Goal: Task Accomplishment & Management: Use online tool/utility

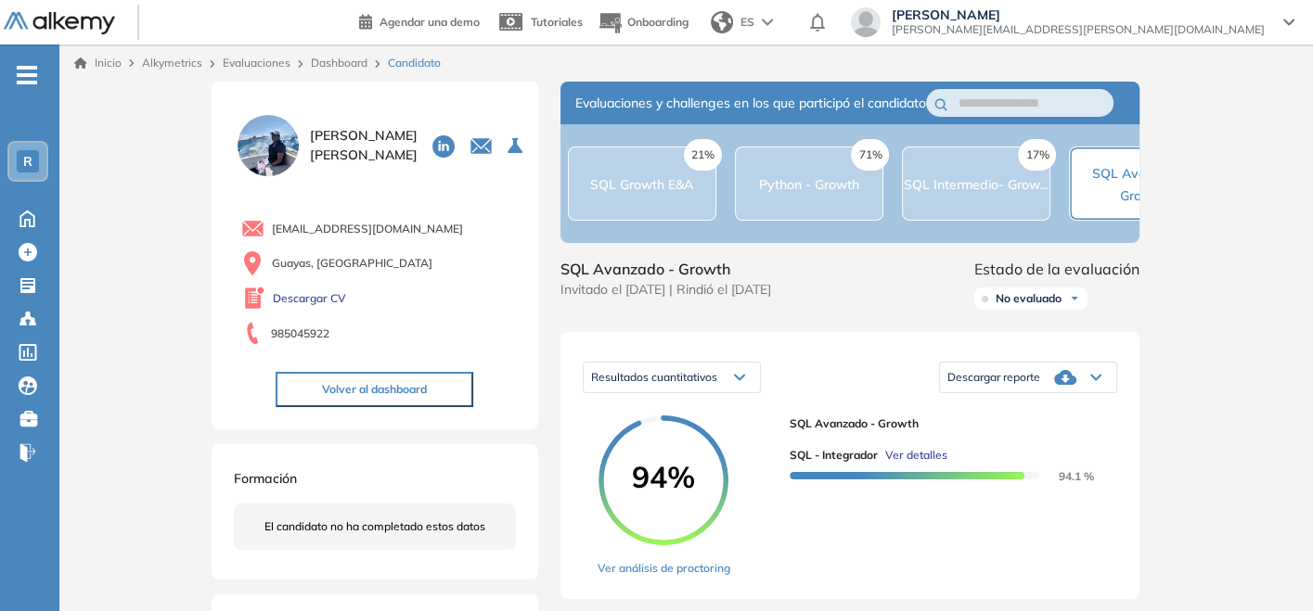
scroll to position [0, 84]
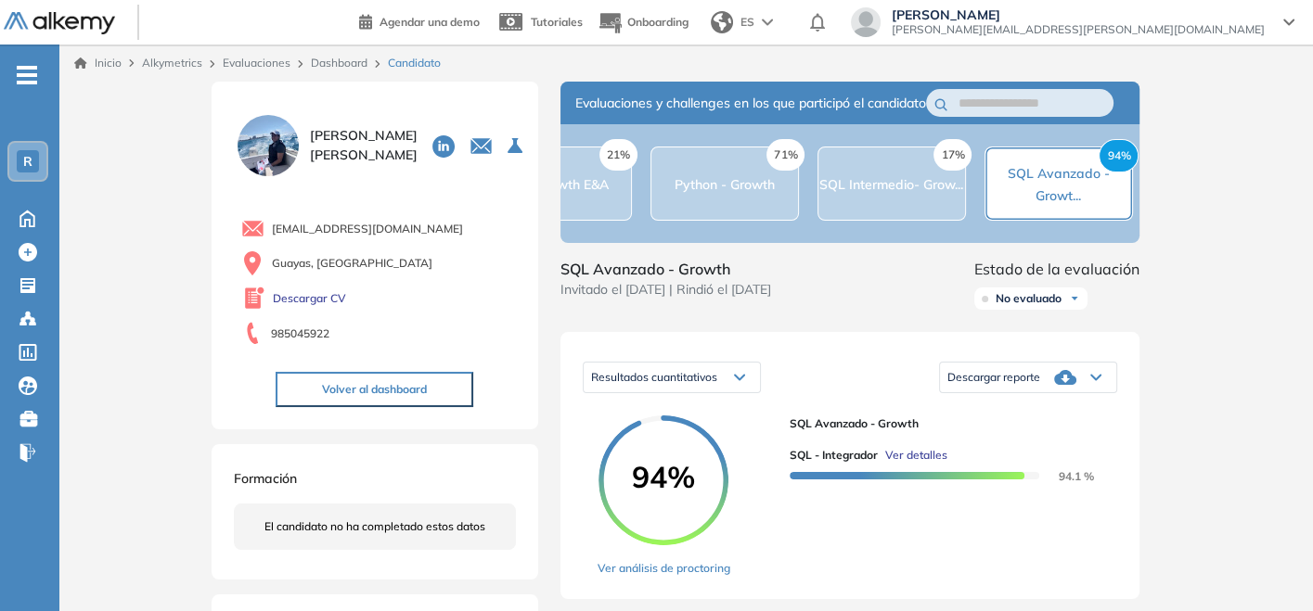
click at [323, 69] on link "Dashboard" at bounding box center [339, 63] width 57 height 14
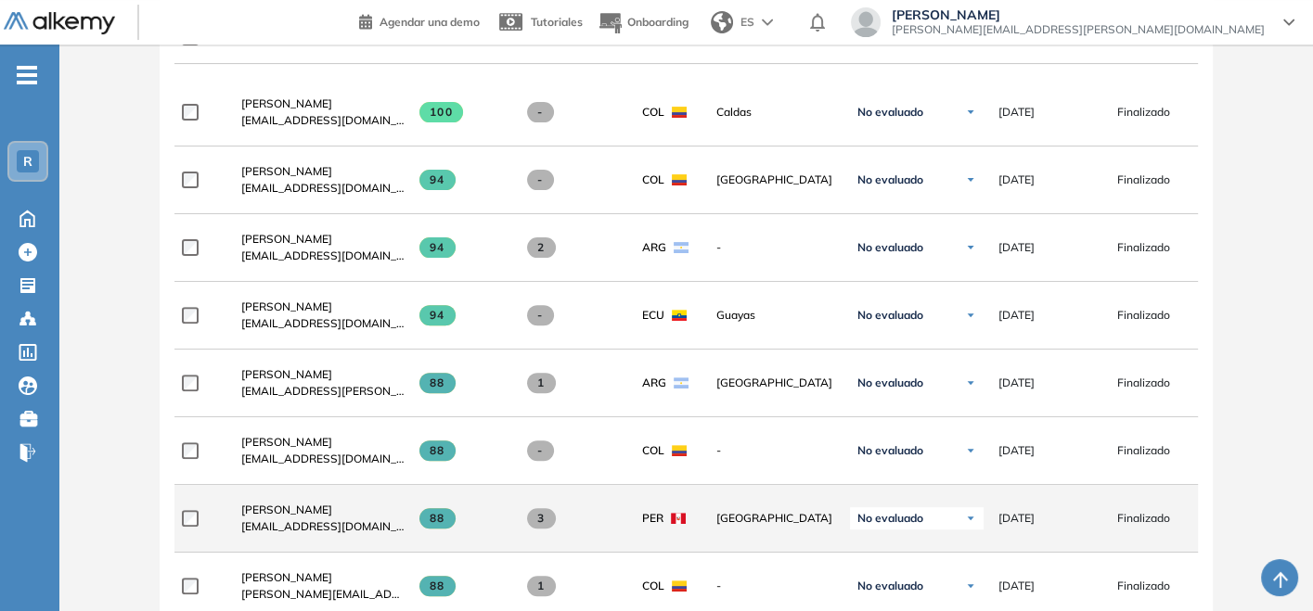
scroll to position [412, 0]
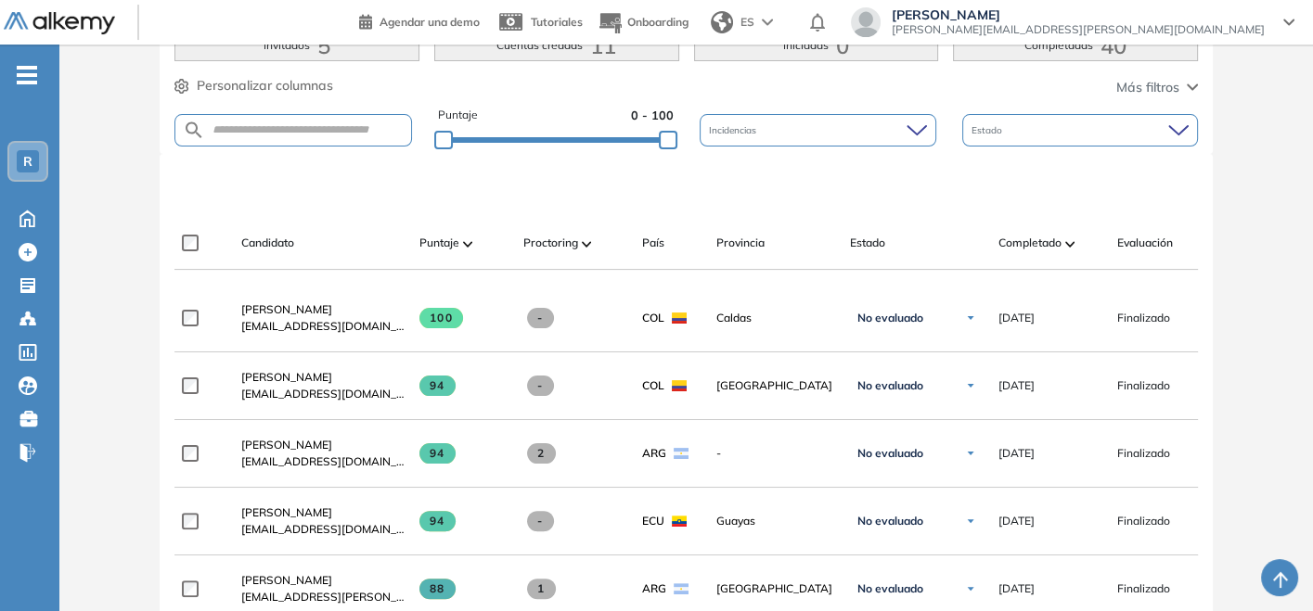
click at [1047, 241] on span "Completado" at bounding box center [1029, 243] width 63 height 17
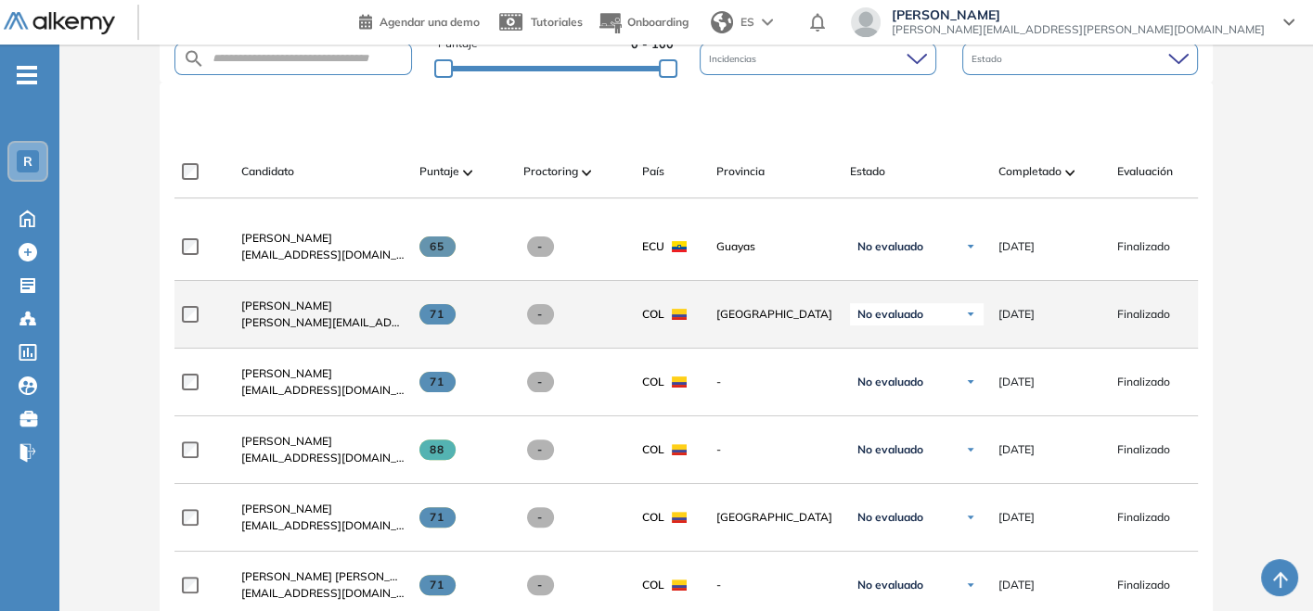
scroll to position [515, 0]
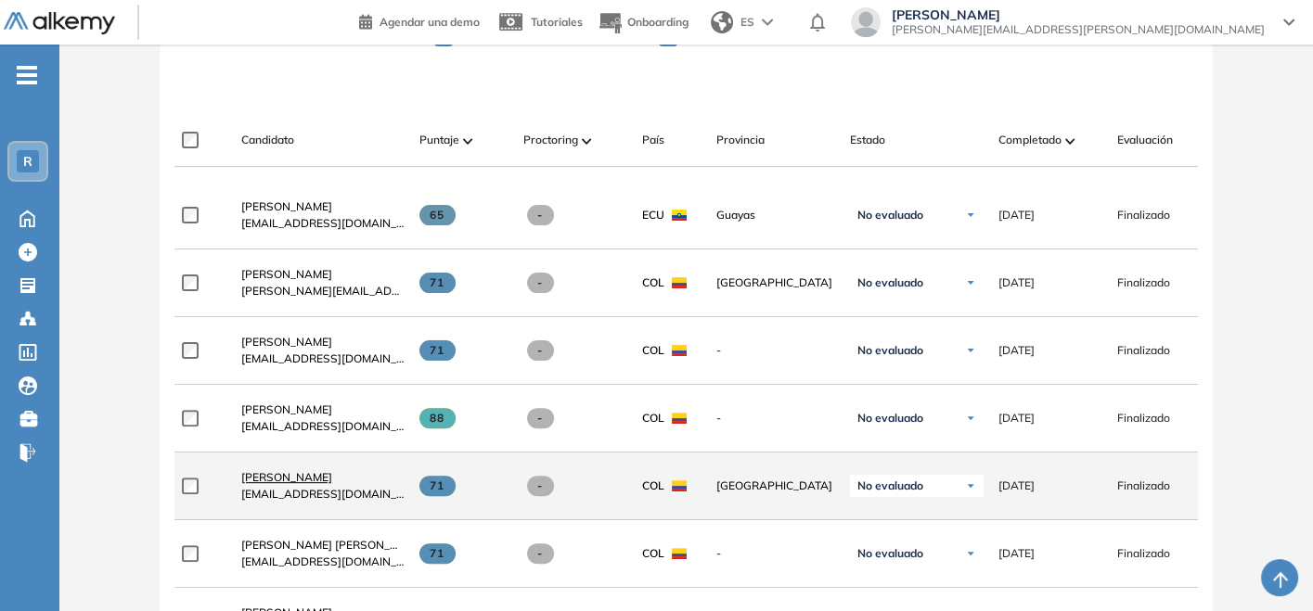
click at [244, 478] on span "[PERSON_NAME]" at bounding box center [286, 477] width 91 height 14
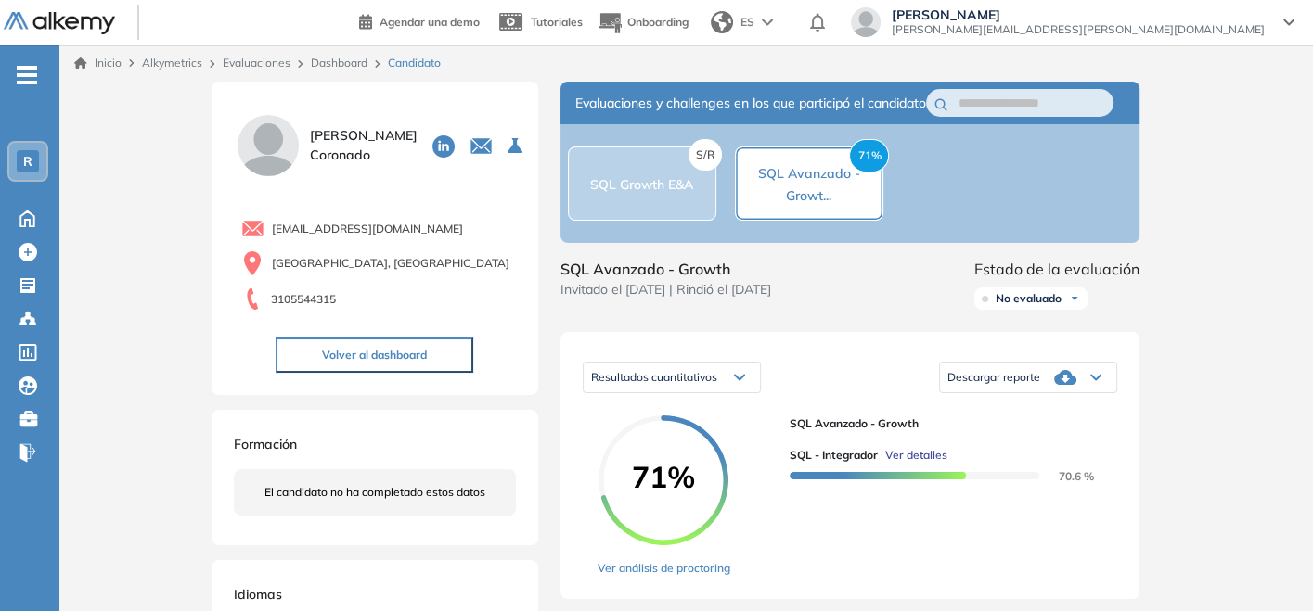
click at [1025, 385] on span "Descargar reporte" at bounding box center [993, 377] width 93 height 15
click at [997, 413] on li "Descargar informe completo" at bounding box center [1016, 403] width 137 height 19
click at [667, 212] on div "S/R SQL Growth E&A" at bounding box center [642, 184] width 148 height 74
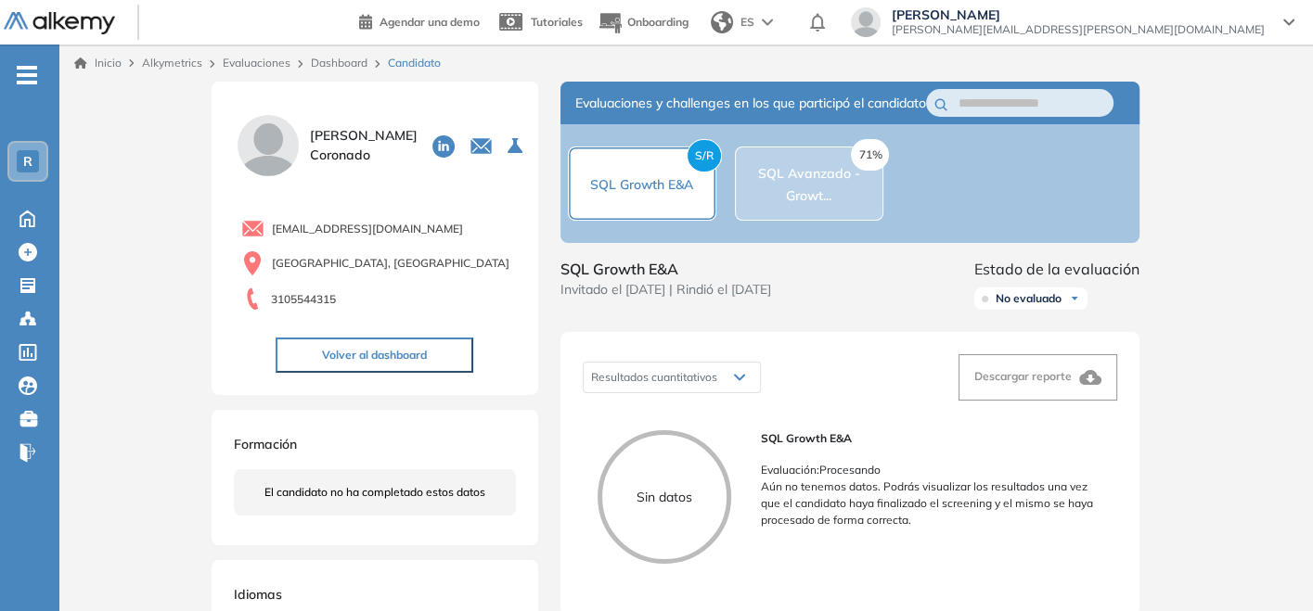
click at [790, 206] on div "71% SQL Avanzado - Growt..." at bounding box center [809, 183] width 147 height 45
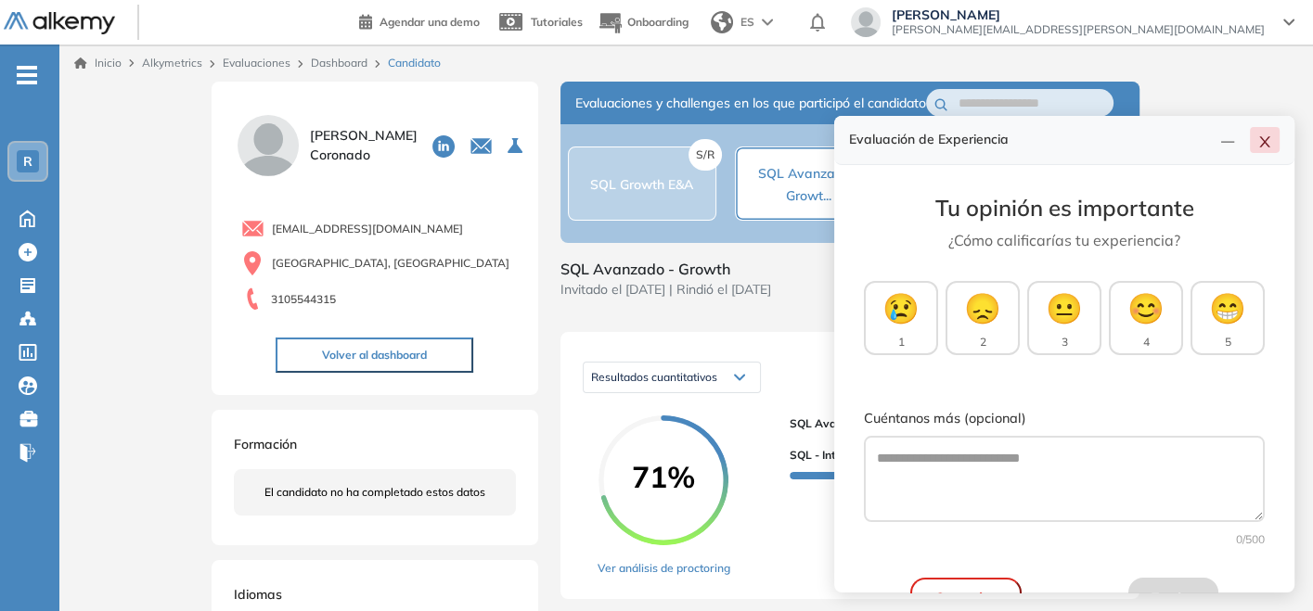
click at [1266, 129] on button "button" at bounding box center [1265, 140] width 30 height 26
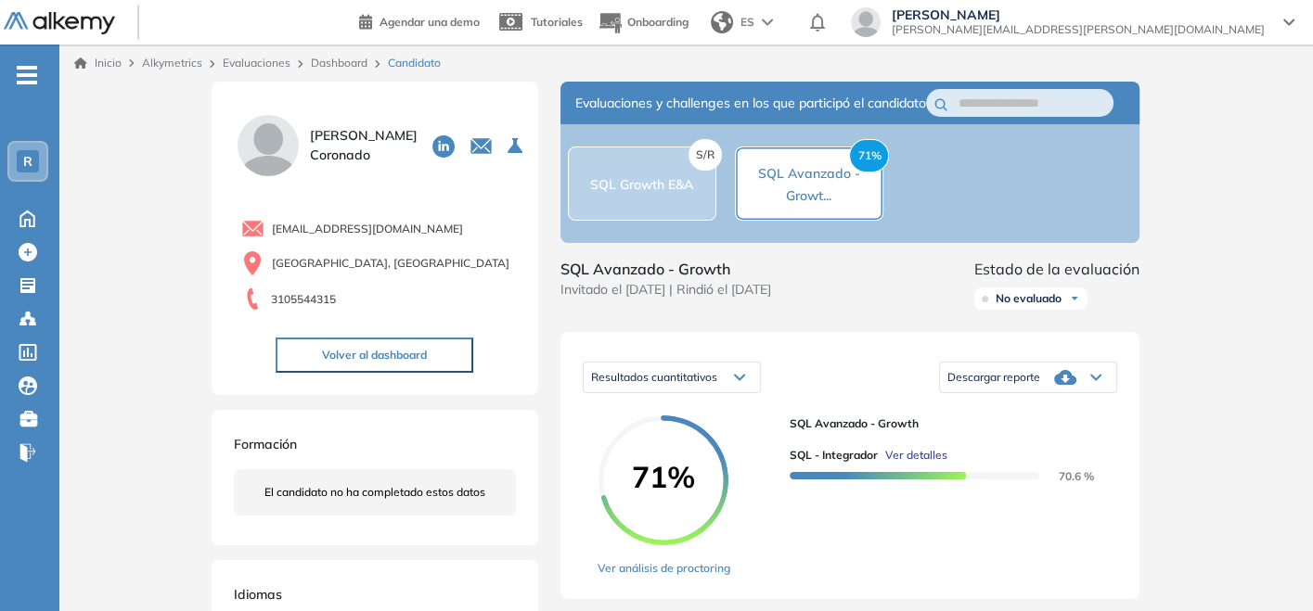
click at [330, 68] on link "Dashboard" at bounding box center [339, 63] width 57 height 14
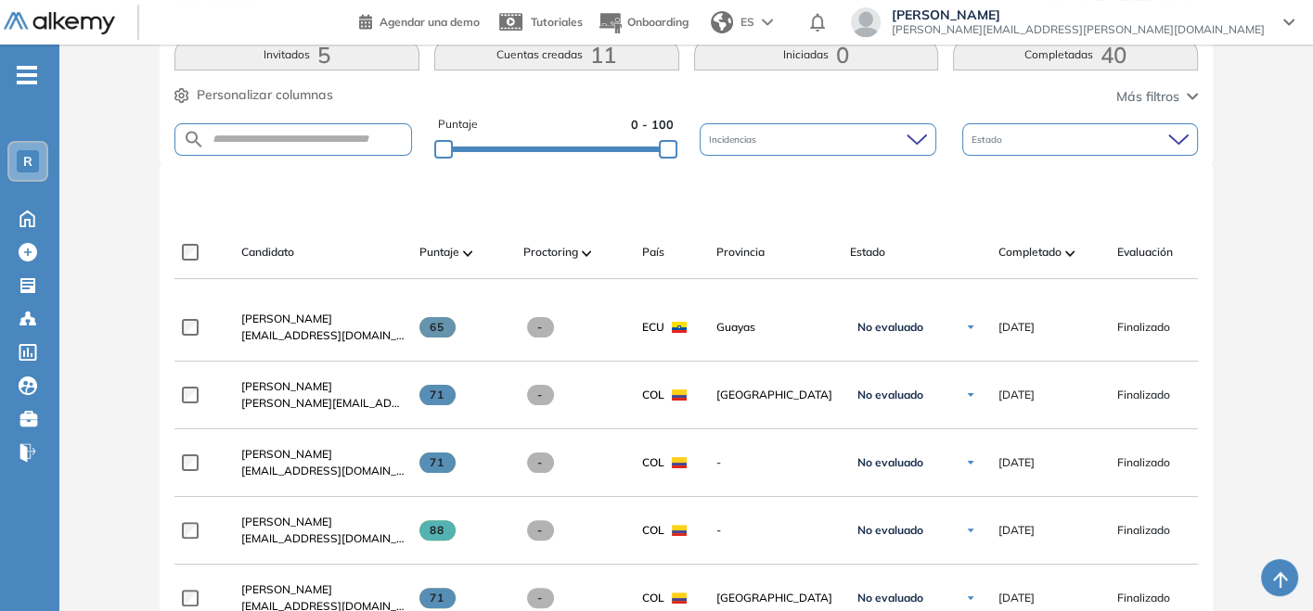
scroll to position [412, 0]
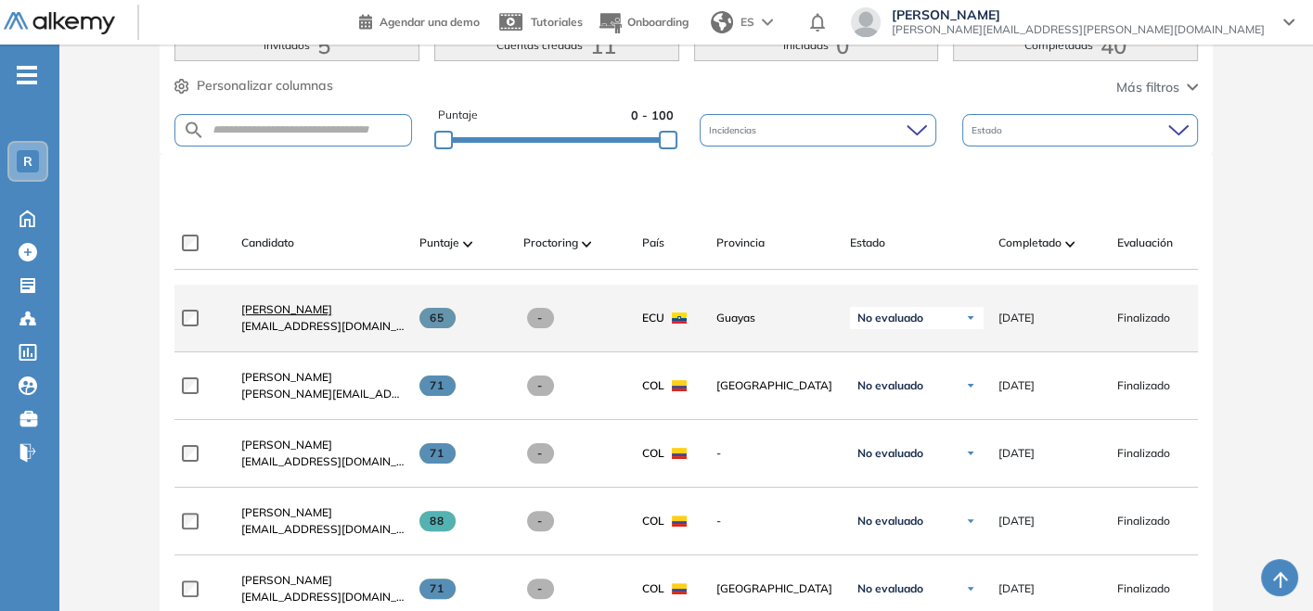
click at [332, 316] on span "[PERSON_NAME]" at bounding box center [286, 309] width 91 height 14
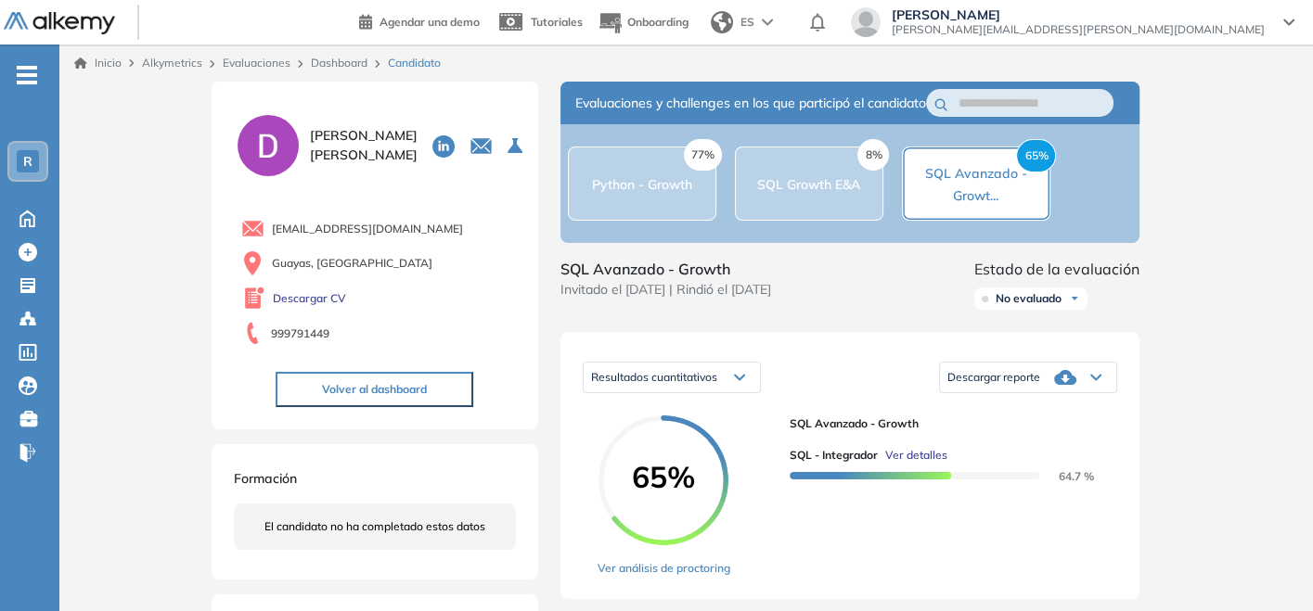
click at [326, 67] on link "Dashboard" at bounding box center [339, 63] width 57 height 14
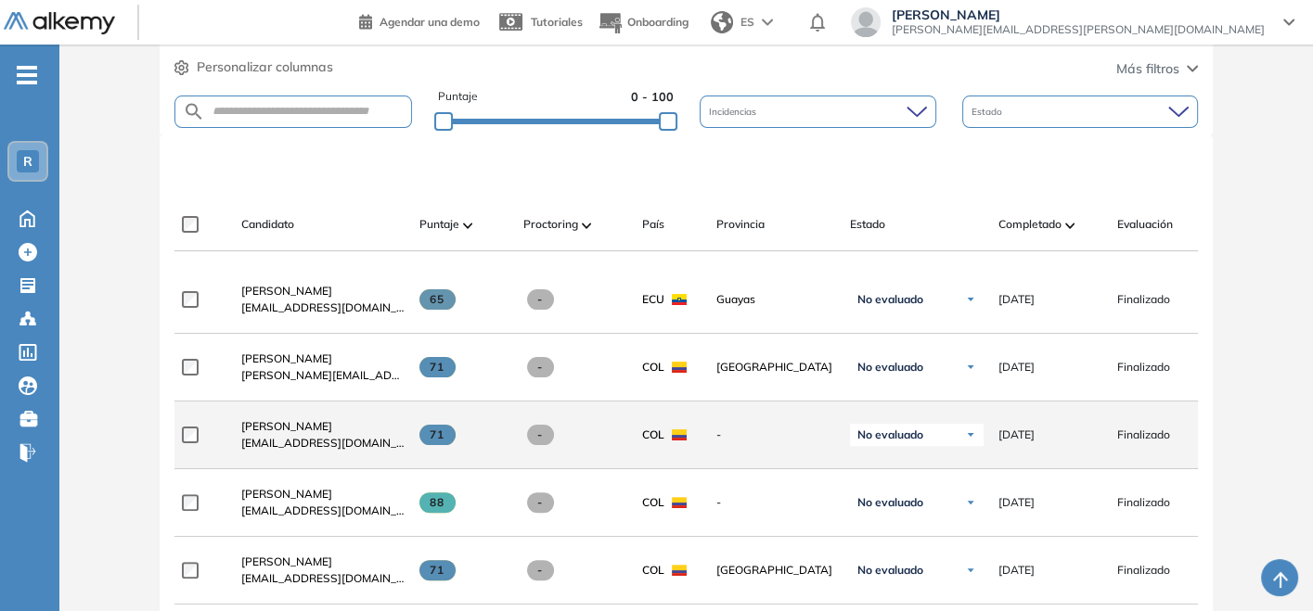
scroll to position [515, 0]
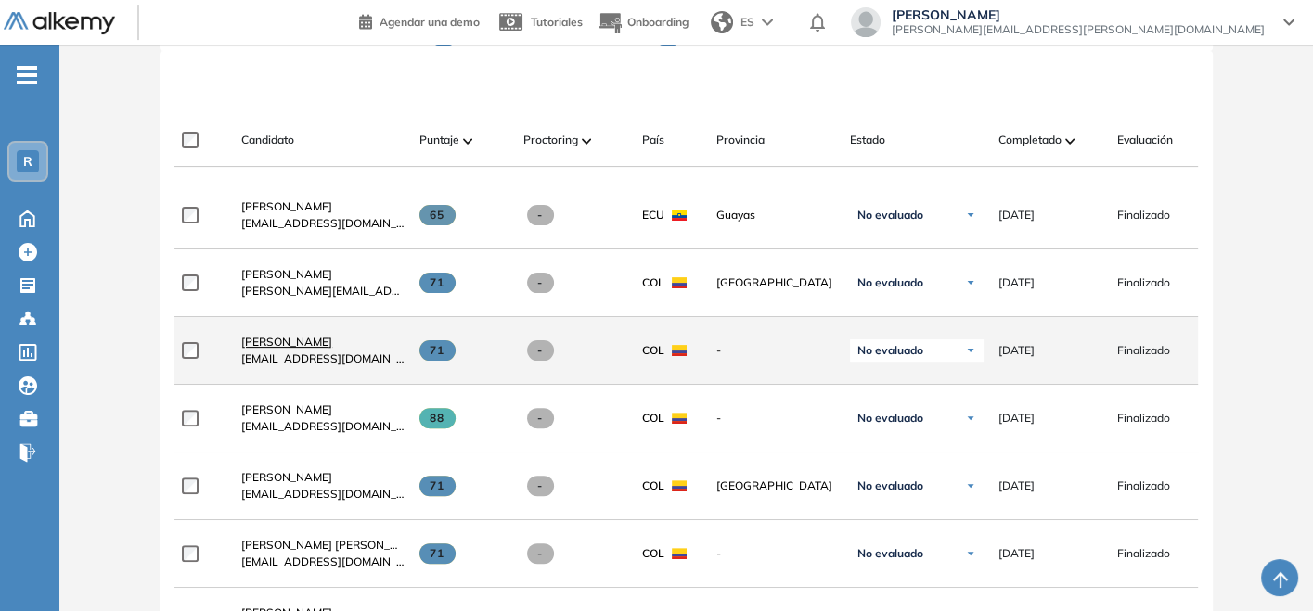
click at [306, 349] on span "[PERSON_NAME]" at bounding box center [286, 342] width 91 height 14
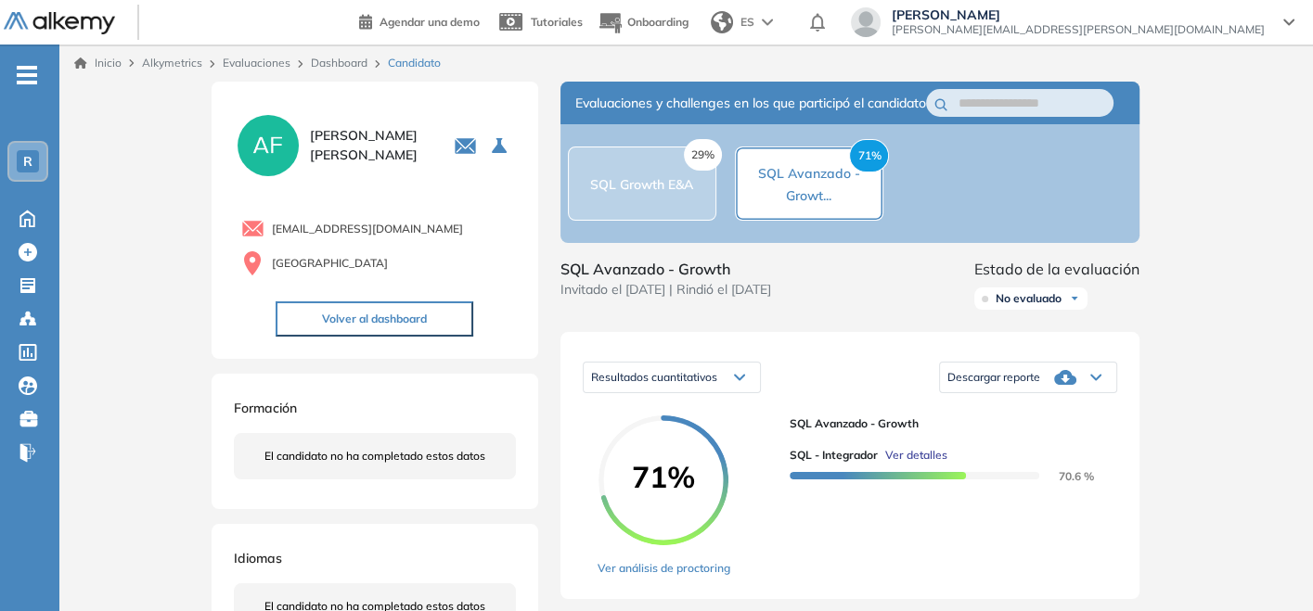
click at [1056, 389] on icon at bounding box center [1065, 377] width 22 height 22
click at [1018, 412] on li "Descargar informe completo" at bounding box center [1016, 403] width 137 height 19
click at [662, 174] on div "29% SQL Growth E&A" at bounding box center [642, 184] width 148 height 74
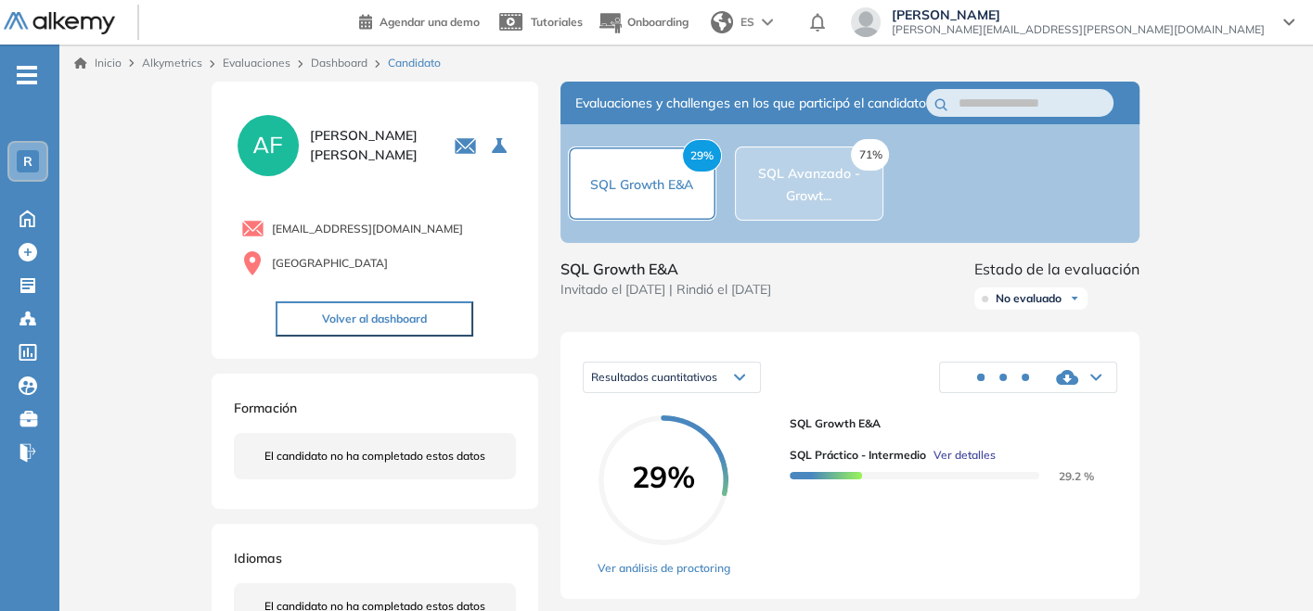
click at [882, 201] on div "29% SQL Growth E&A 71% SQL Avanzado - Growt..." at bounding box center [849, 183] width 579 height 119
drag, startPoint x: 641, startPoint y: 210, endPoint x: 617, endPoint y: 205, distance: 24.6
click at [617, 195] on div "29% SQL Growth E&A" at bounding box center [641, 184] width 103 height 22
drag, startPoint x: 631, startPoint y: 206, endPoint x: 609, endPoint y: 279, distance: 76.6
click at [609, 279] on span "SQL Growth E&A" at bounding box center [665, 269] width 211 height 22
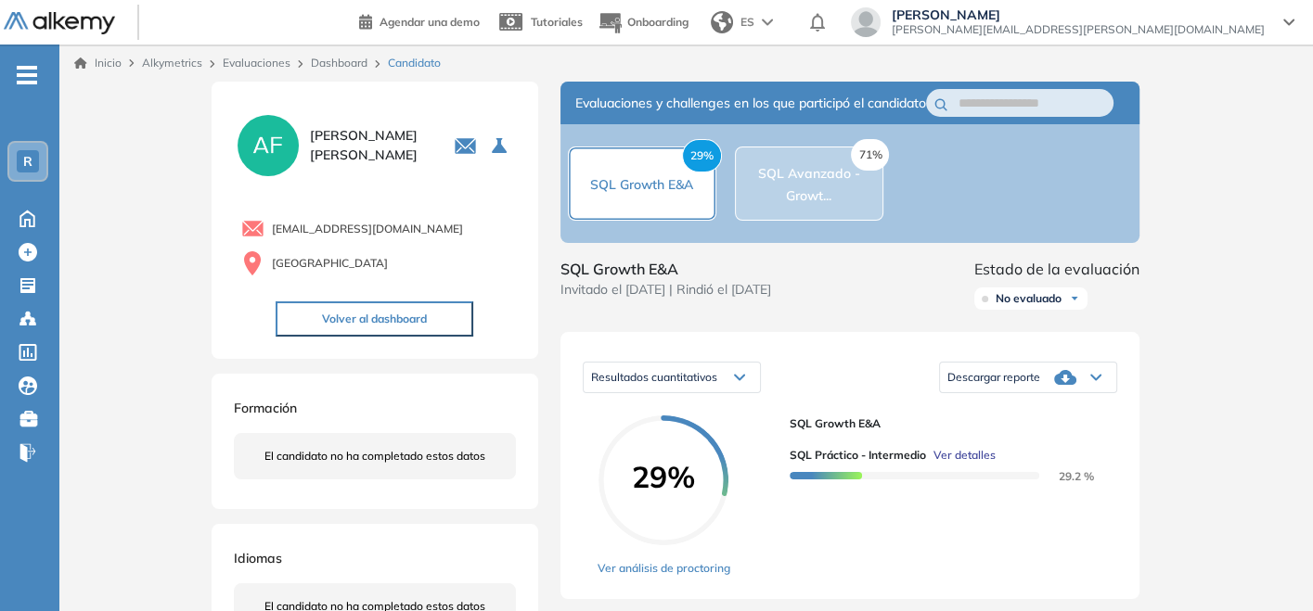
click at [1011, 385] on span "Descargar reporte" at bounding box center [993, 377] width 93 height 15
click at [1009, 413] on li "Descargar informe completo" at bounding box center [1016, 403] width 137 height 19
click at [356, 62] on link "Dashboard" at bounding box center [339, 63] width 57 height 14
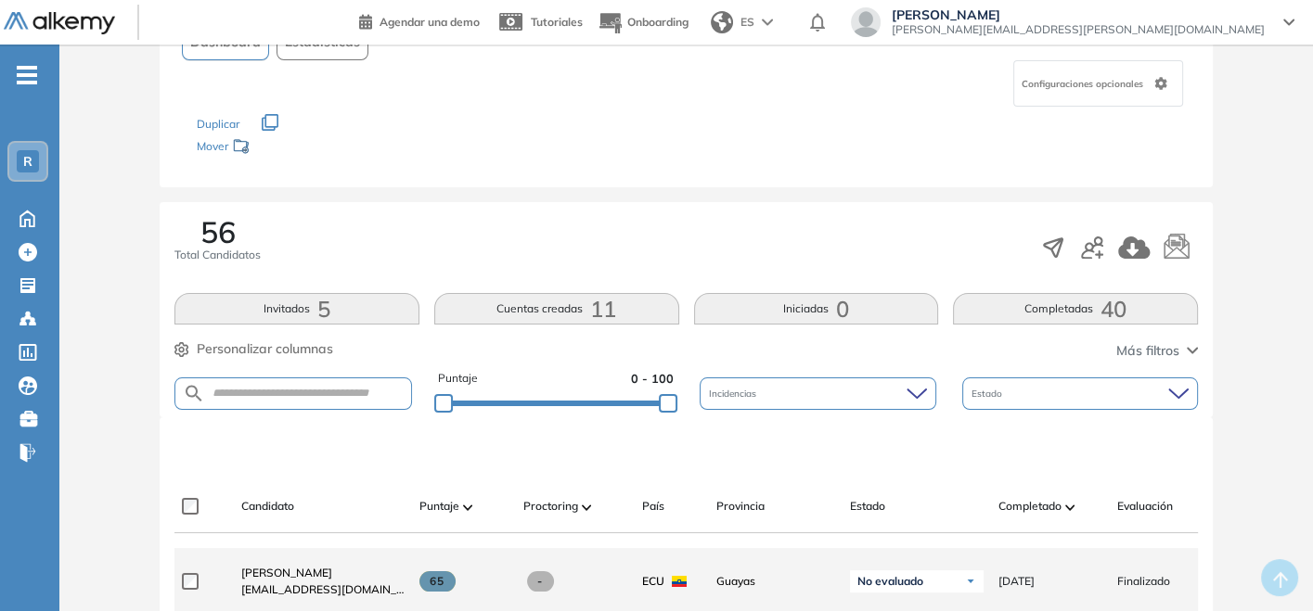
scroll to position [412, 0]
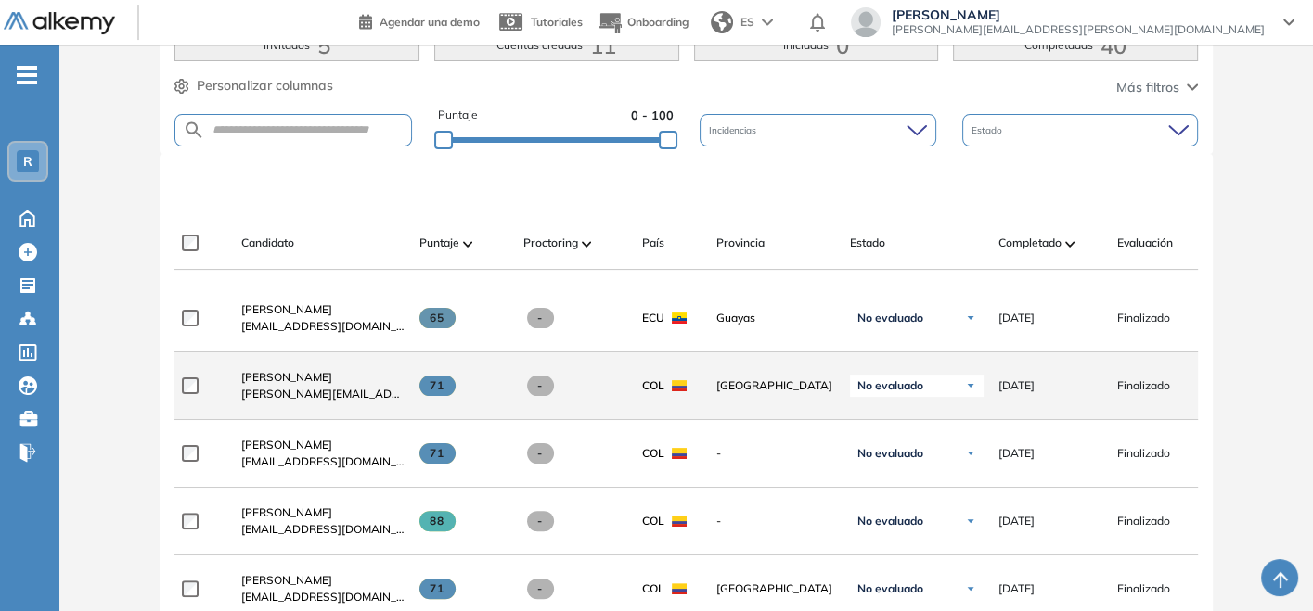
click at [257, 390] on span "[PERSON_NAME][EMAIL_ADDRESS][PERSON_NAME][DOMAIN_NAME]" at bounding box center [322, 394] width 163 height 17
click at [270, 382] on span "[PERSON_NAME]" at bounding box center [286, 377] width 91 height 14
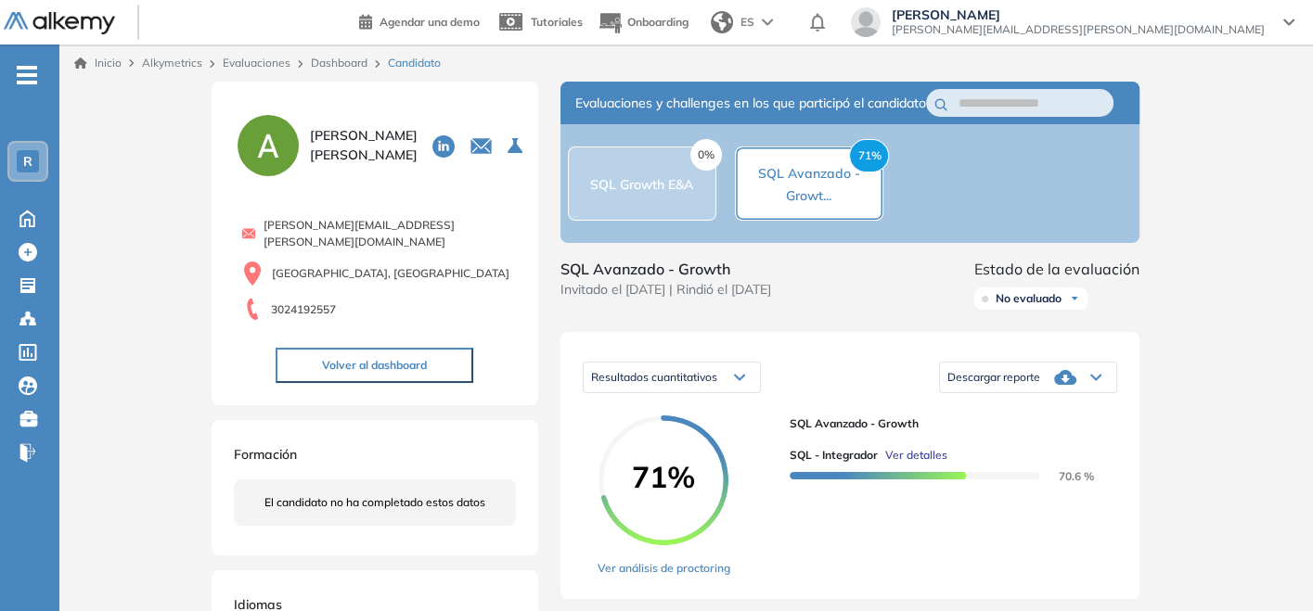
click at [353, 57] on link "Dashboard" at bounding box center [339, 63] width 57 height 14
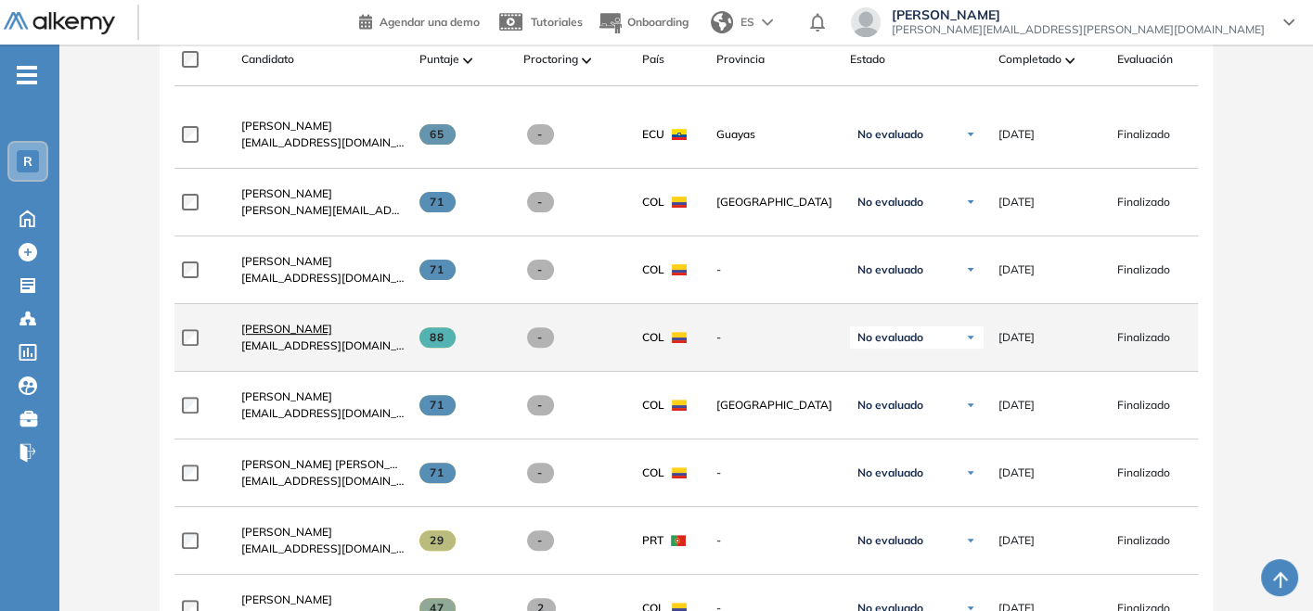
scroll to position [598, 0]
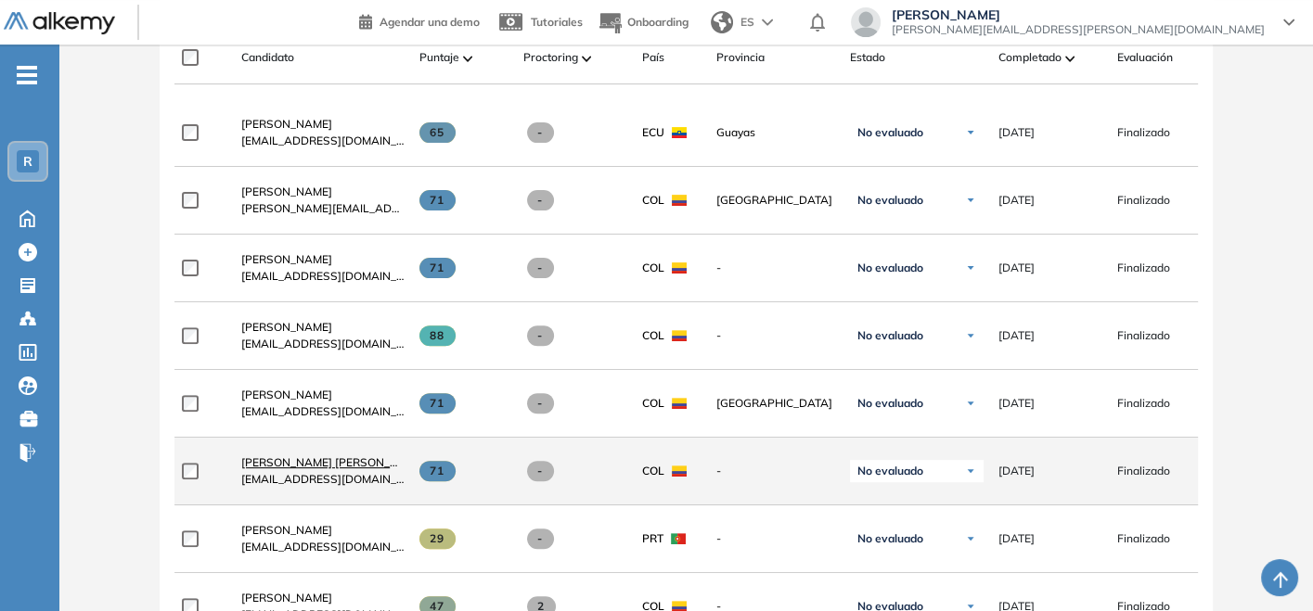
click at [336, 464] on span "[PERSON_NAME] [PERSON_NAME]" at bounding box center [333, 463] width 185 height 14
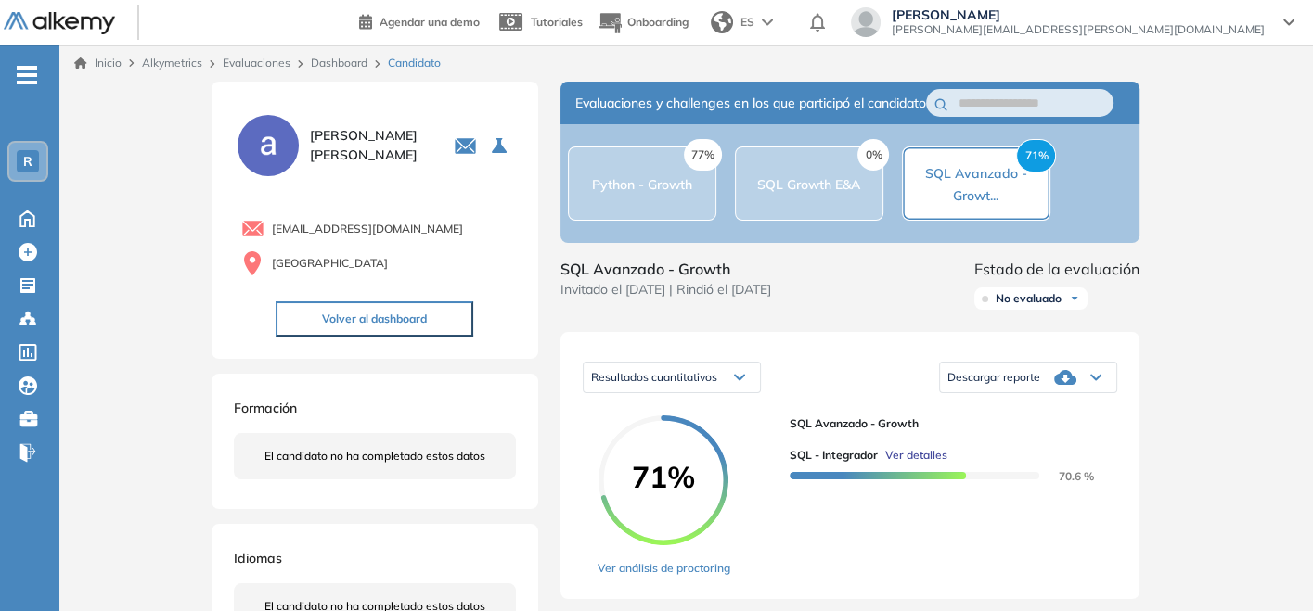
click at [1229, 145] on div "Inicio Alkymetrics Evaluaciones Dashboard Candidato Duración : 00:00:00 Cantida…" at bounding box center [685, 591] width 1253 height 1092
click at [324, 56] on link "Dashboard" at bounding box center [339, 63] width 57 height 14
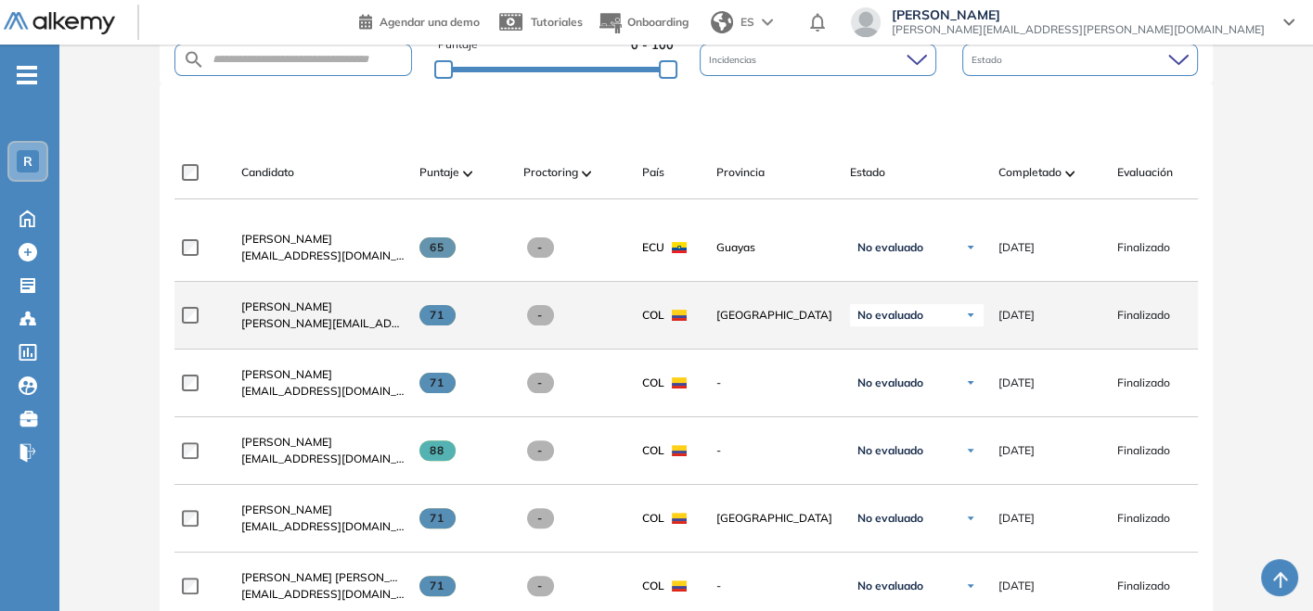
scroll to position [515, 0]
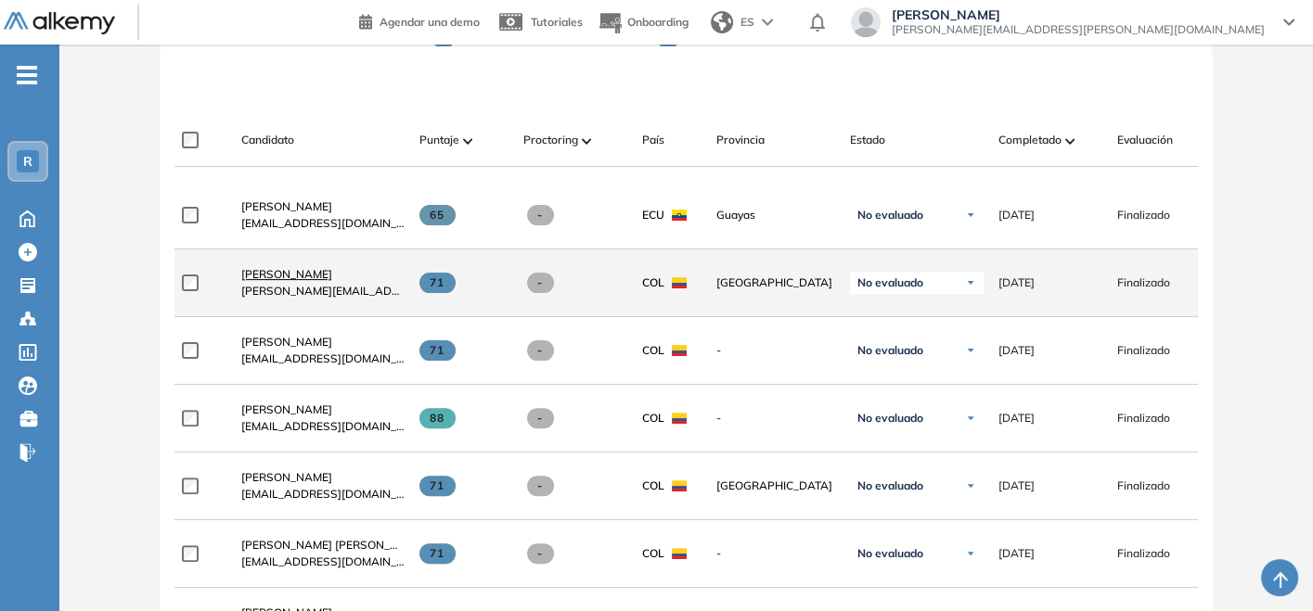
click at [279, 280] on span "[PERSON_NAME]" at bounding box center [286, 274] width 91 height 14
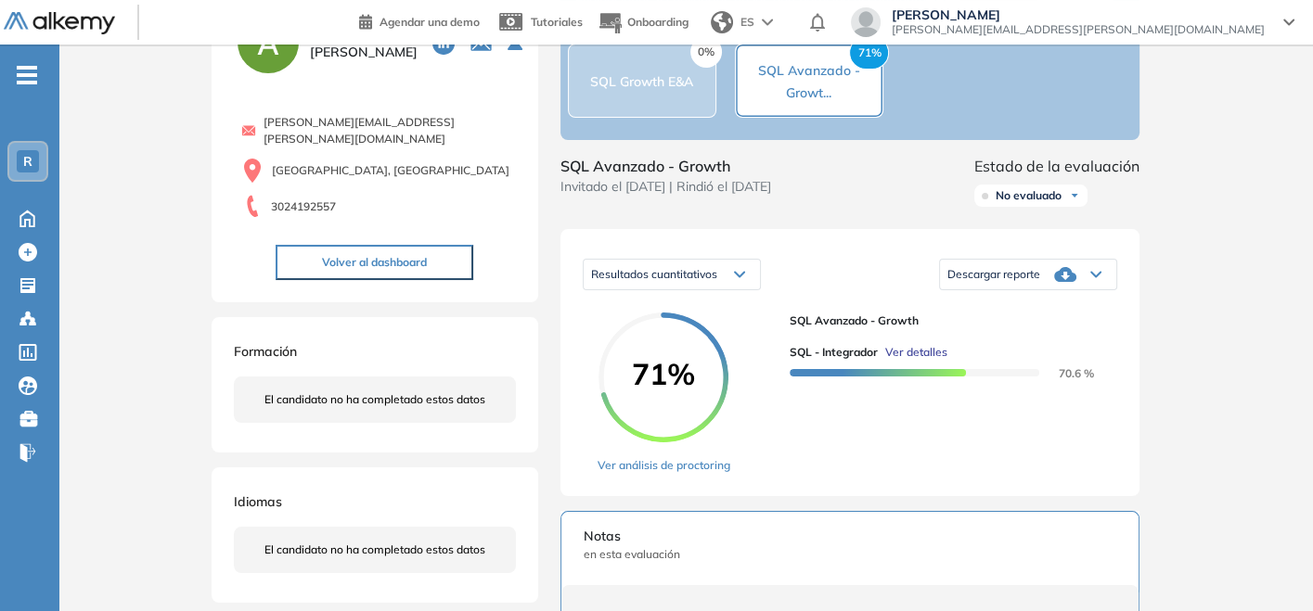
scroll to position [103, 0]
click at [1078, 293] on div "Descargar reporte" at bounding box center [1028, 274] width 176 height 37
click at [1061, 310] on li "Descargar informe completo" at bounding box center [1016, 300] width 137 height 19
click at [1019, 161] on div "Evaluaciones y challenges en los que participó el candidato 0% SQL Growth E&A 7…" at bounding box center [849, 539] width 623 height 1121
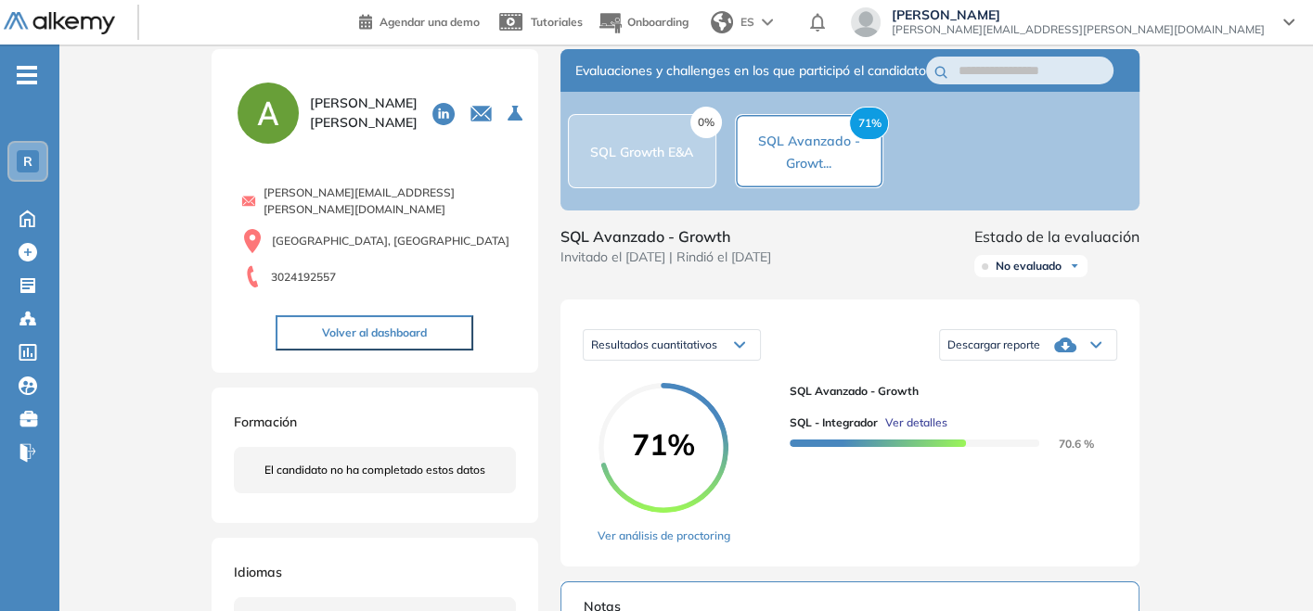
scroll to position [0, 0]
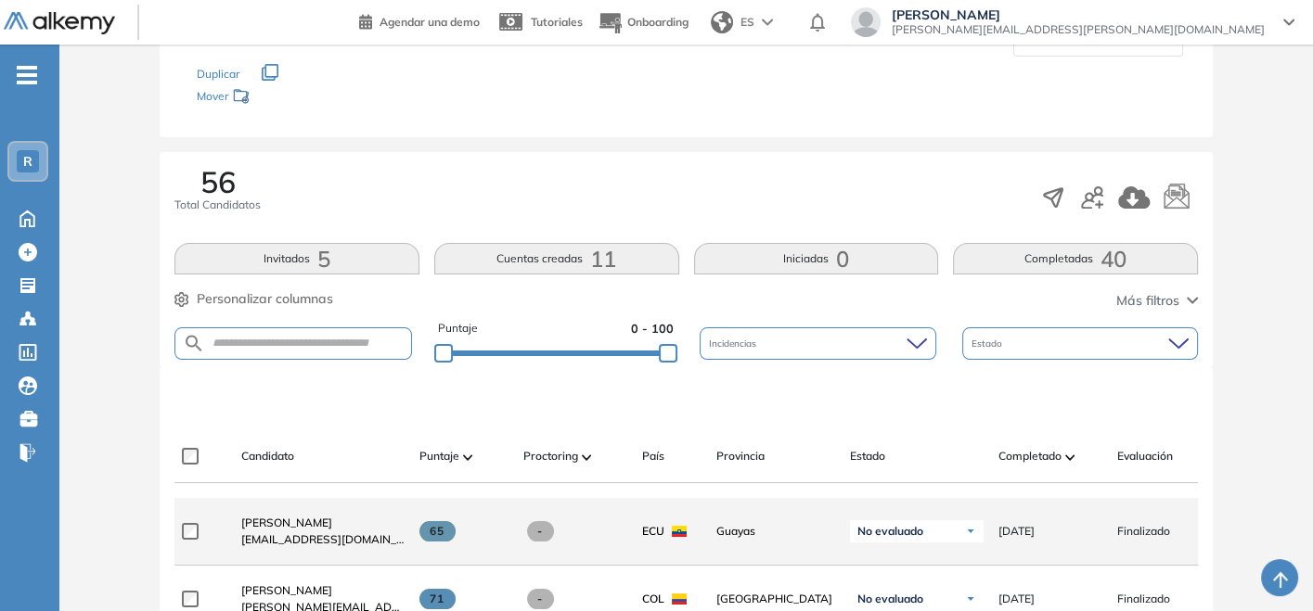
scroll to position [515, 0]
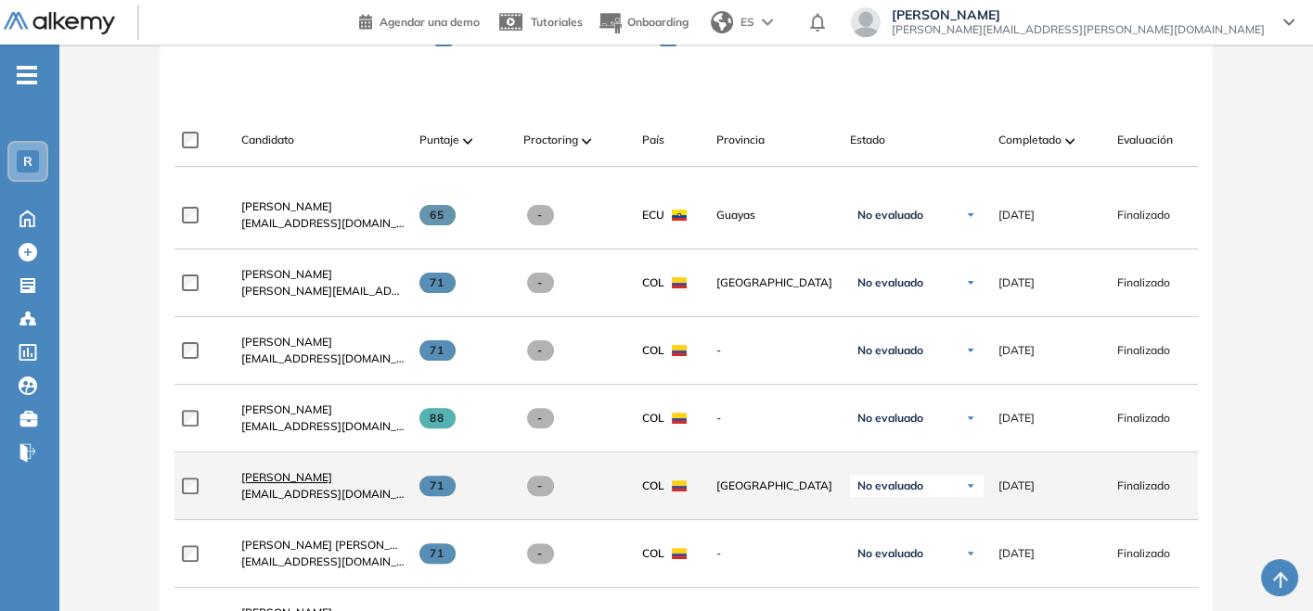
click at [284, 484] on span "[PERSON_NAME]" at bounding box center [286, 477] width 91 height 14
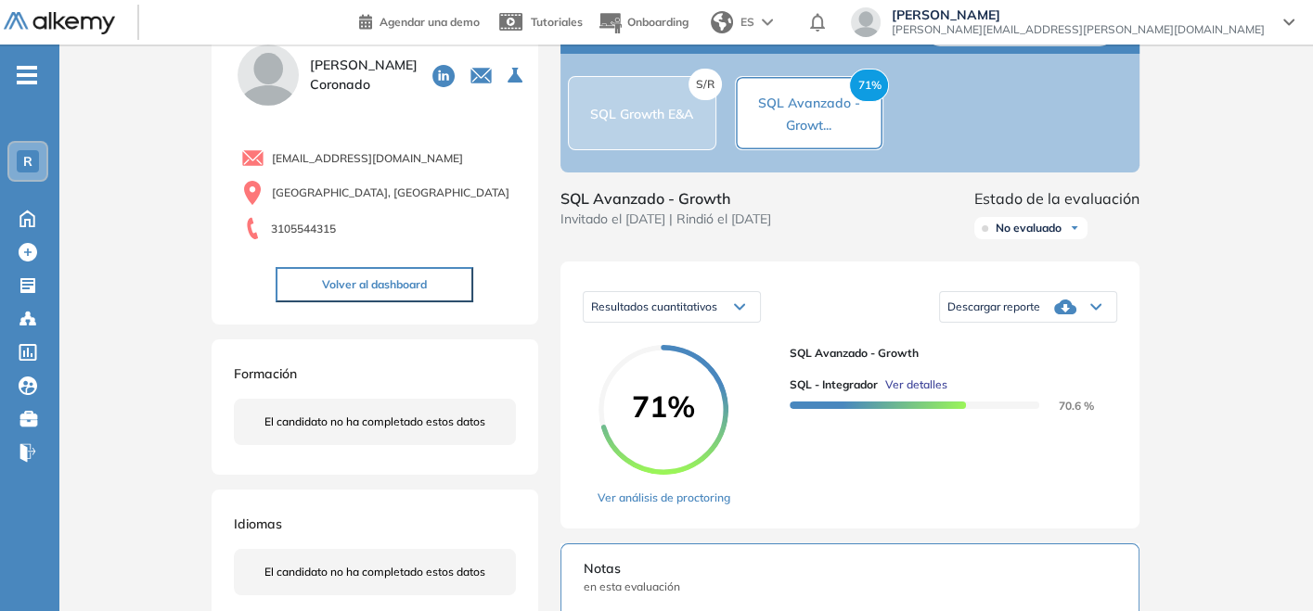
scroll to position [103, 0]
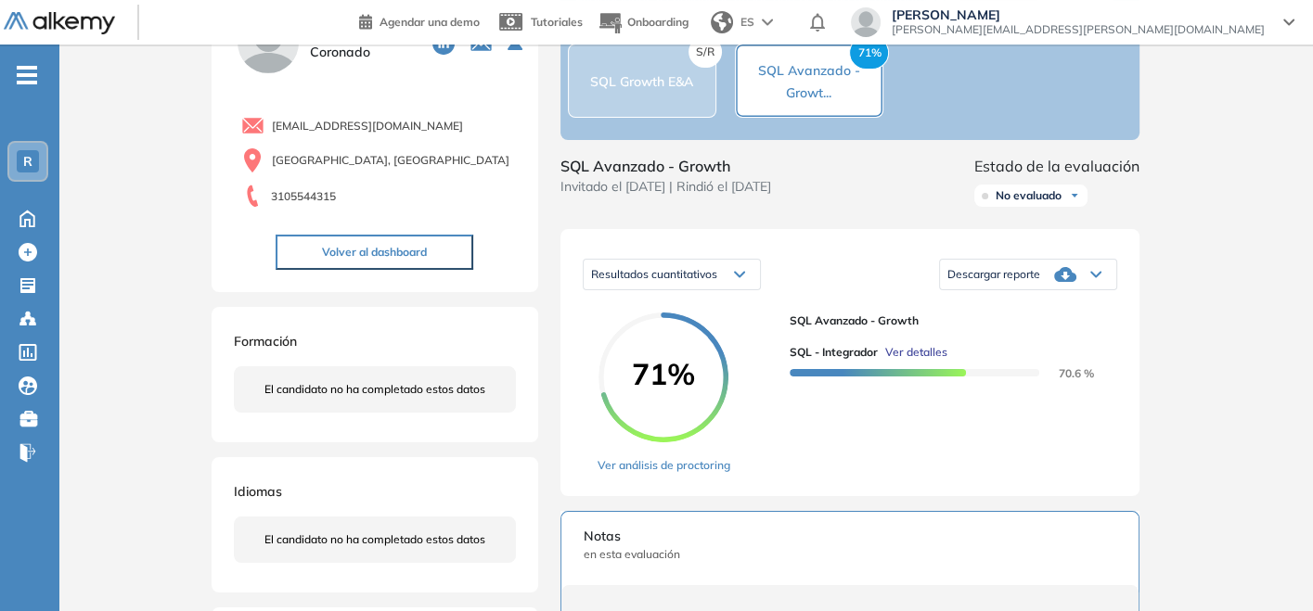
click at [1009, 282] on span "Descargar reporte" at bounding box center [993, 274] width 93 height 15
click at [992, 310] on li "Descargar informe completo" at bounding box center [1016, 300] width 137 height 19
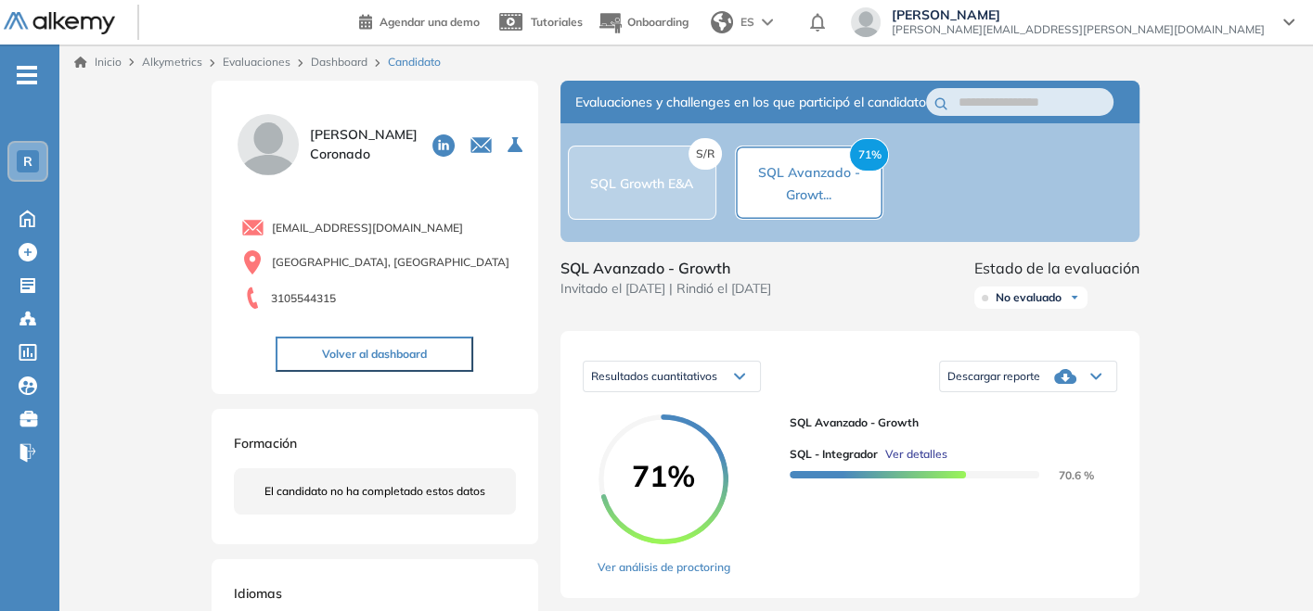
scroll to position [0, 0]
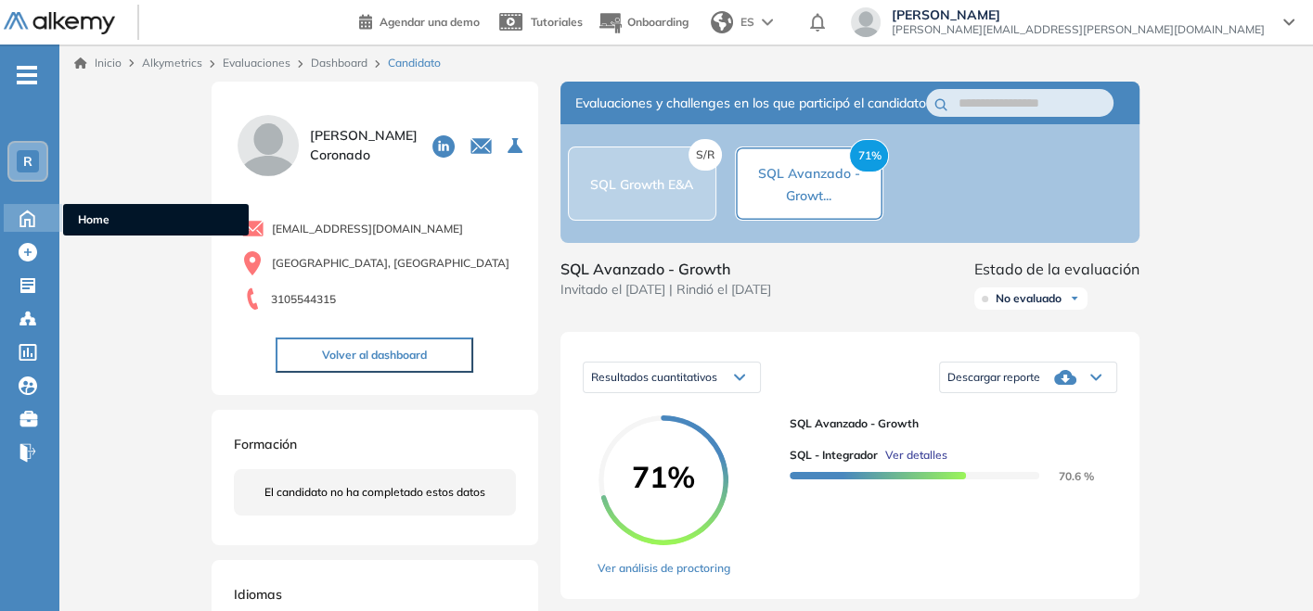
click at [20, 213] on icon at bounding box center [27, 217] width 32 height 22
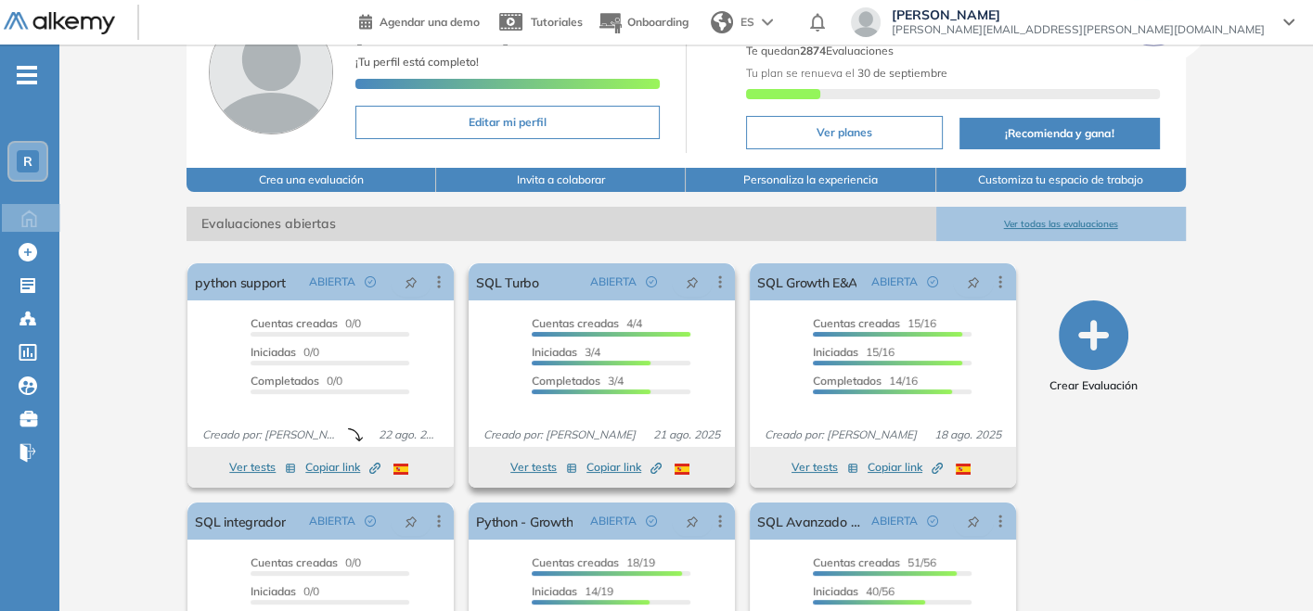
scroll to position [251, 0]
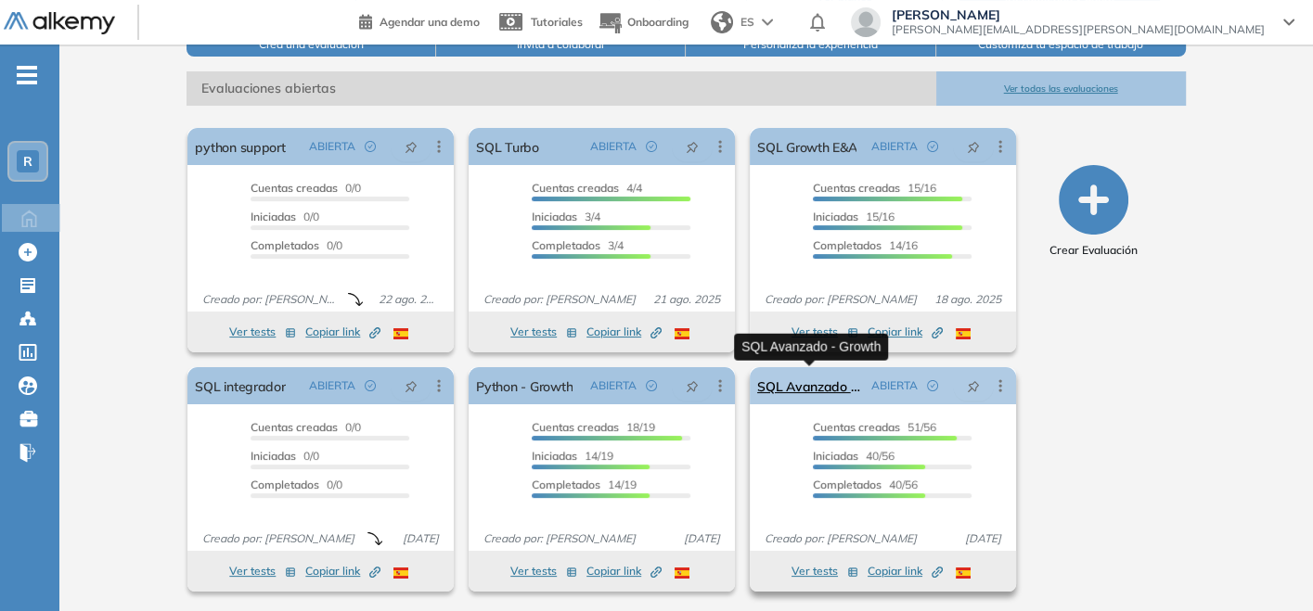
click at [811, 387] on link "SQL Avanzado - Growth" at bounding box center [810, 385] width 107 height 37
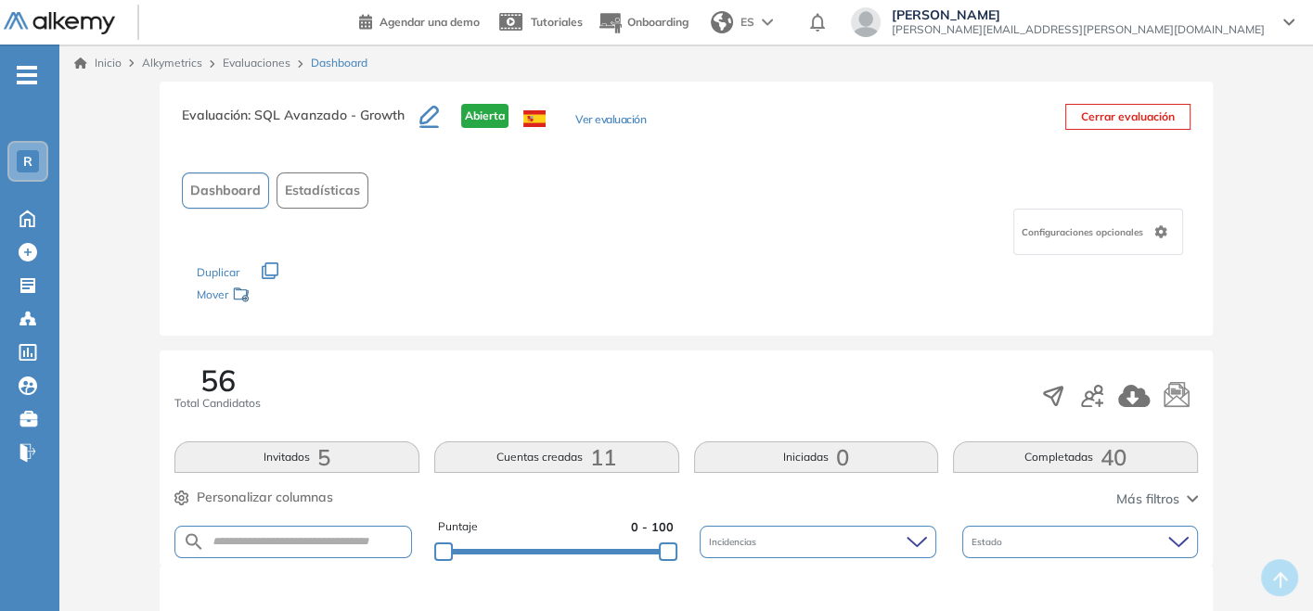
click at [270, 55] on div "Evaluaciones" at bounding box center [259, 63] width 88 height 17
click at [267, 61] on link "Evaluaciones" at bounding box center [257, 63] width 68 height 14
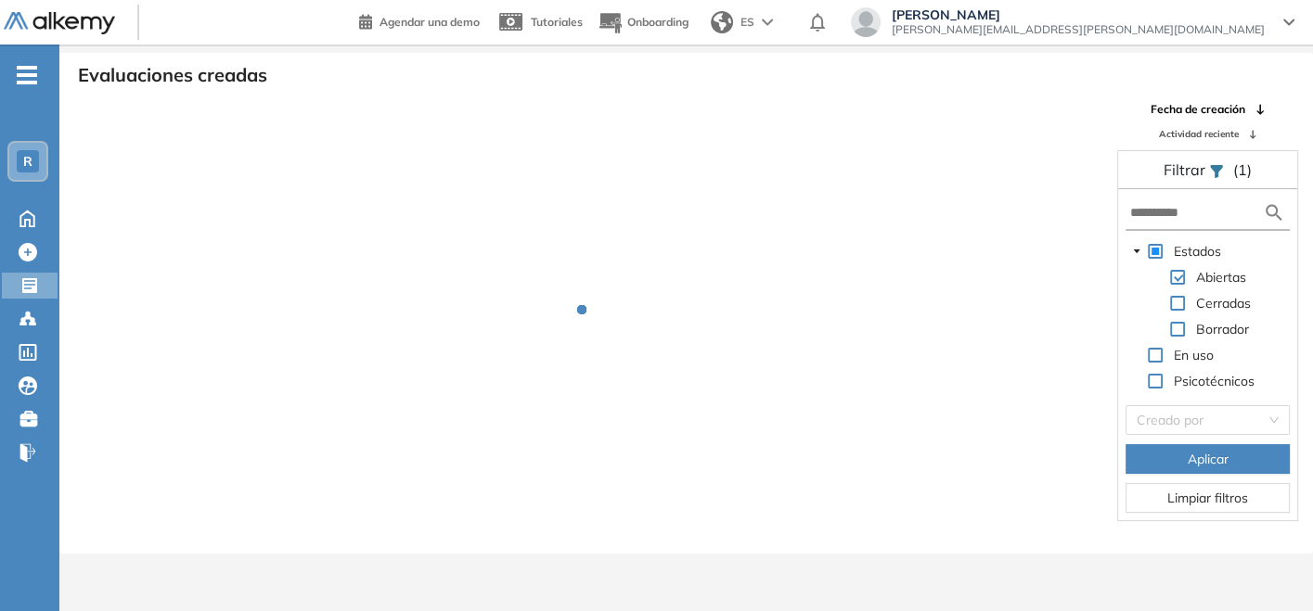
scroll to position [45, 0]
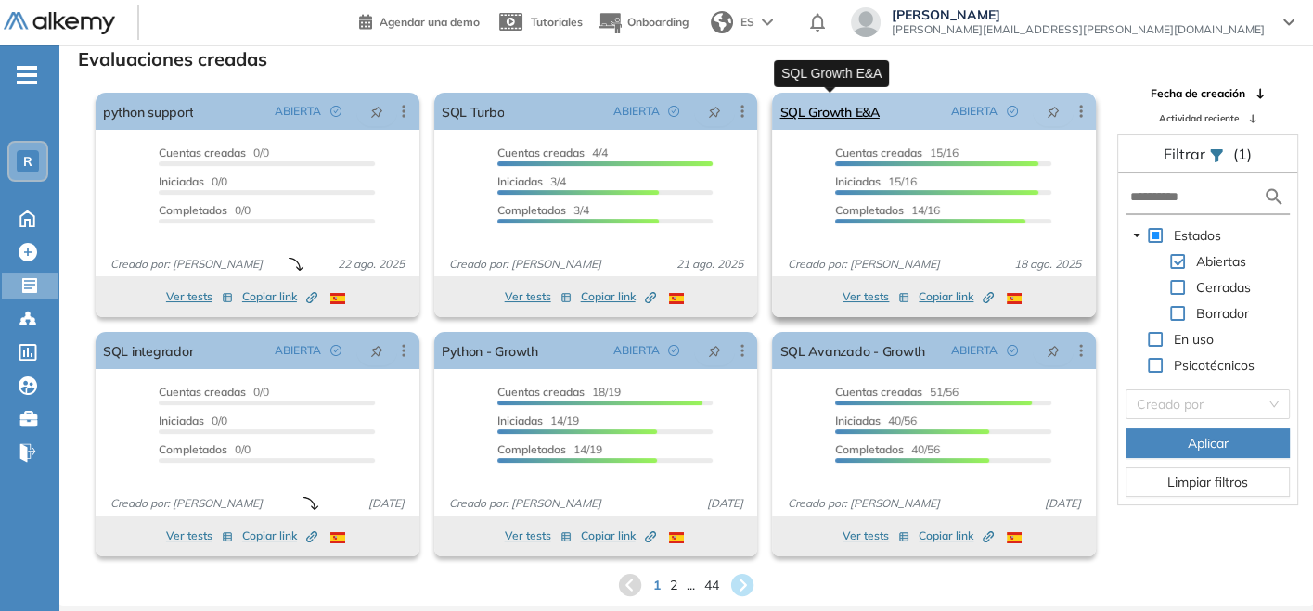
click at [849, 109] on link "SQL Growth E&A" at bounding box center [828, 111] width 99 height 37
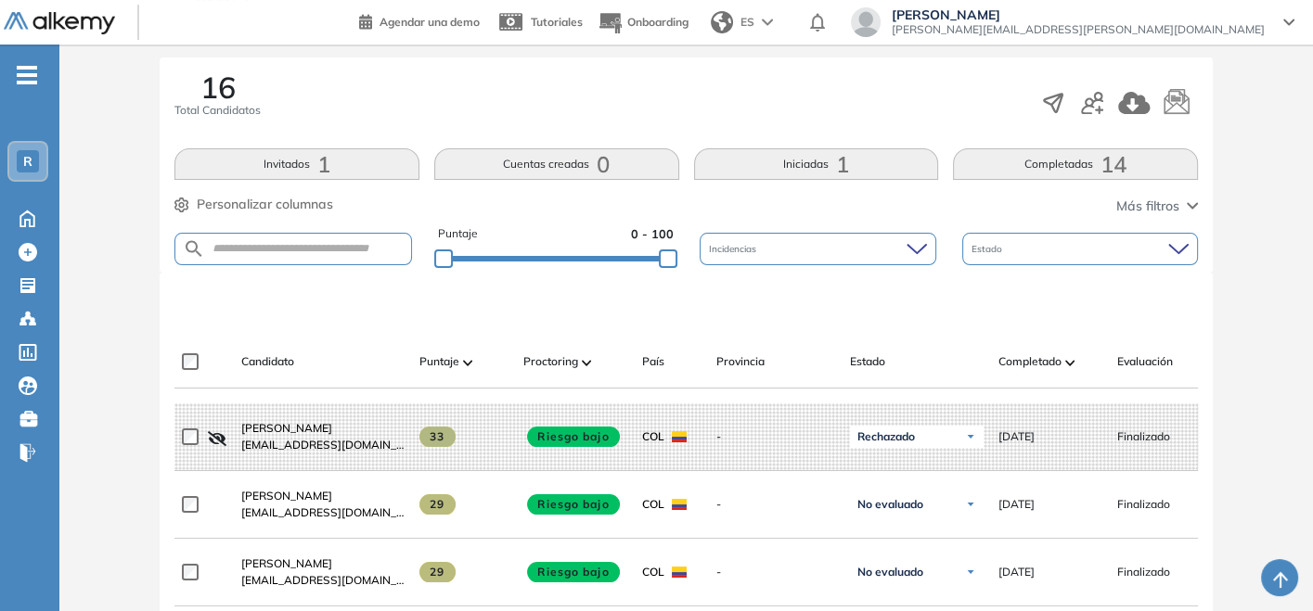
scroll to position [309, 0]
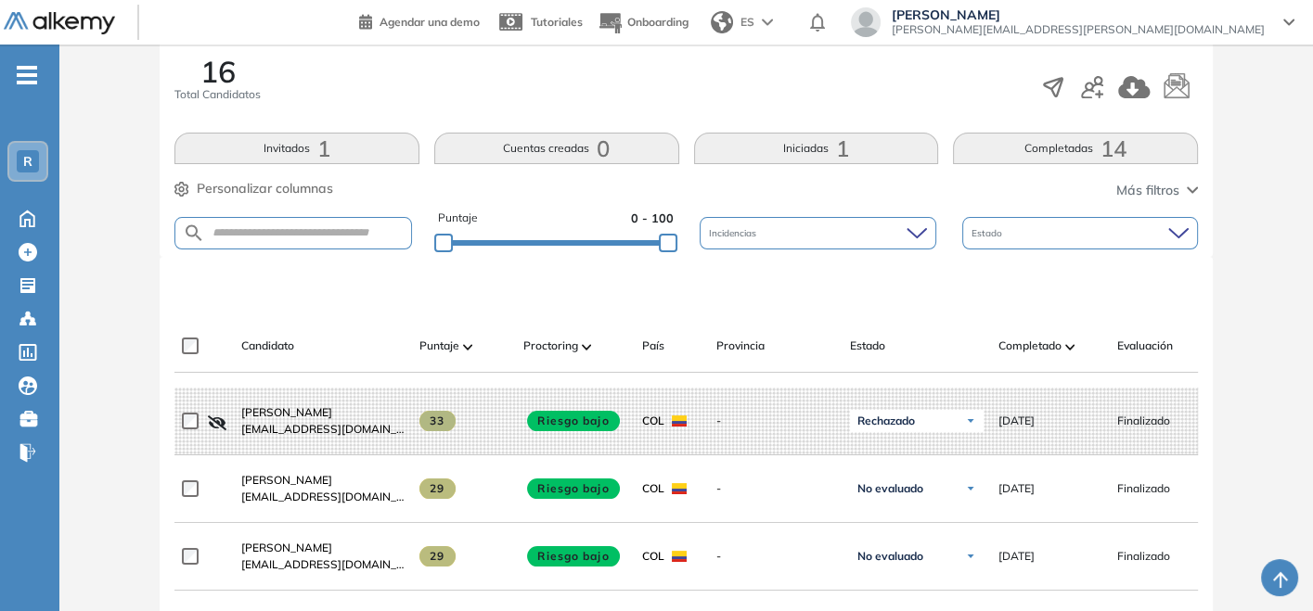
click at [1067, 344] on img at bounding box center [1069, 347] width 9 height 6
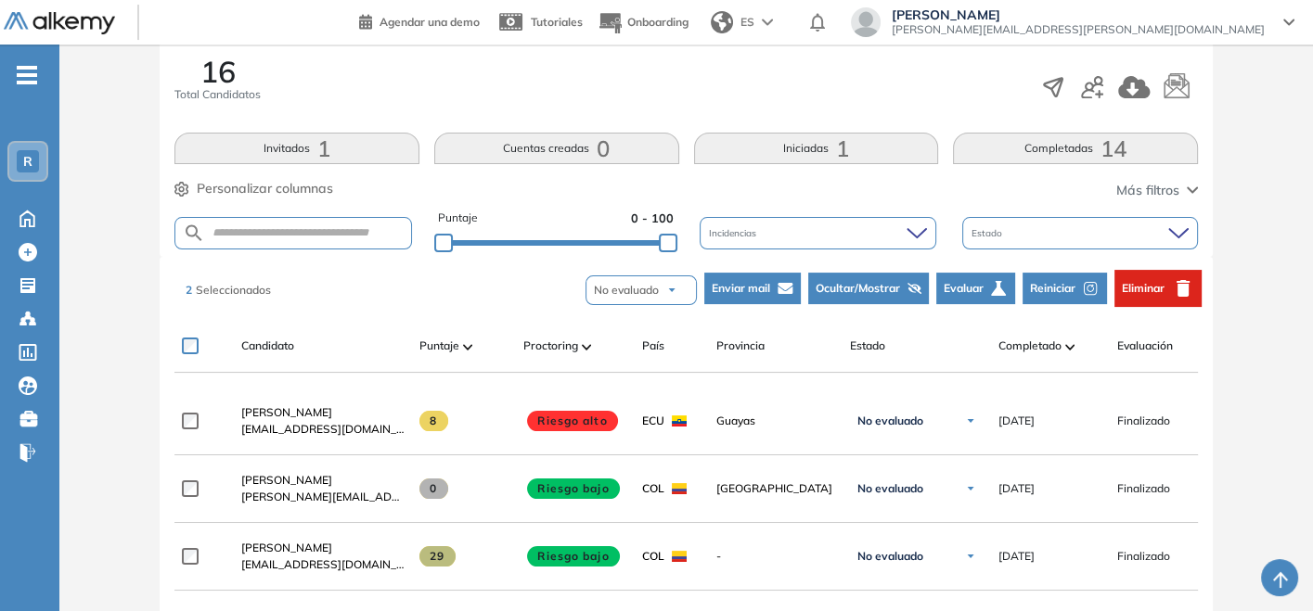
click at [766, 286] on span "Enviar mail" at bounding box center [741, 288] width 58 height 17
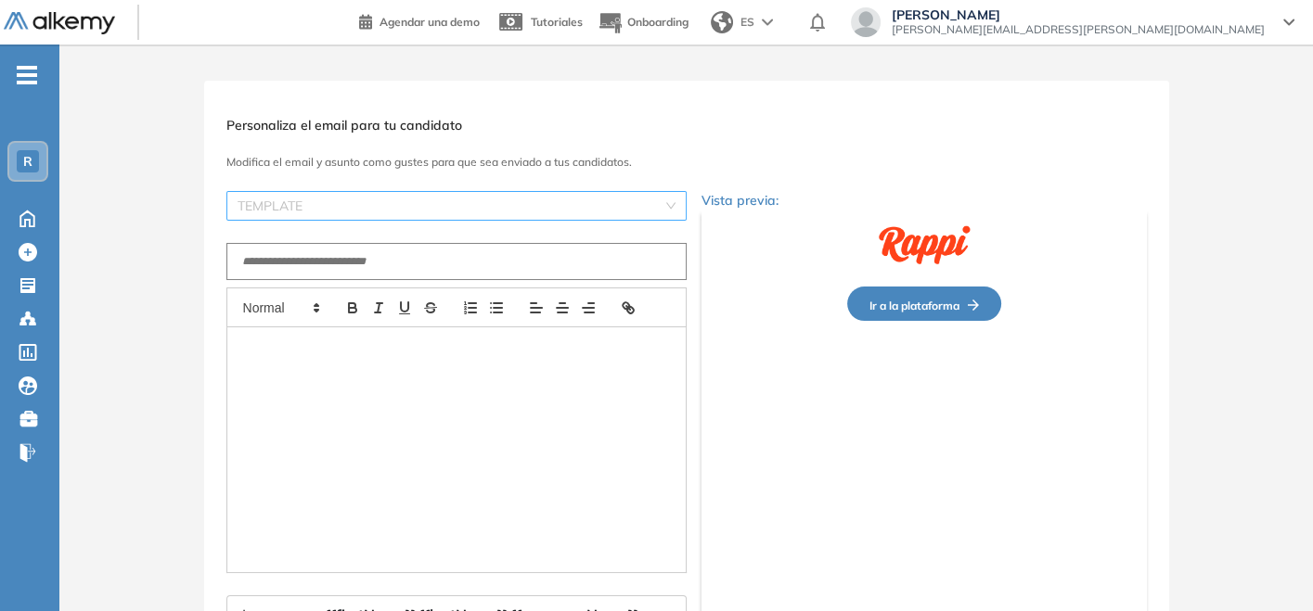
scroll to position [0, 0]
click at [483, 256] on input "text" at bounding box center [456, 262] width 460 height 37
click at [500, 212] on input "search" at bounding box center [450, 207] width 425 height 28
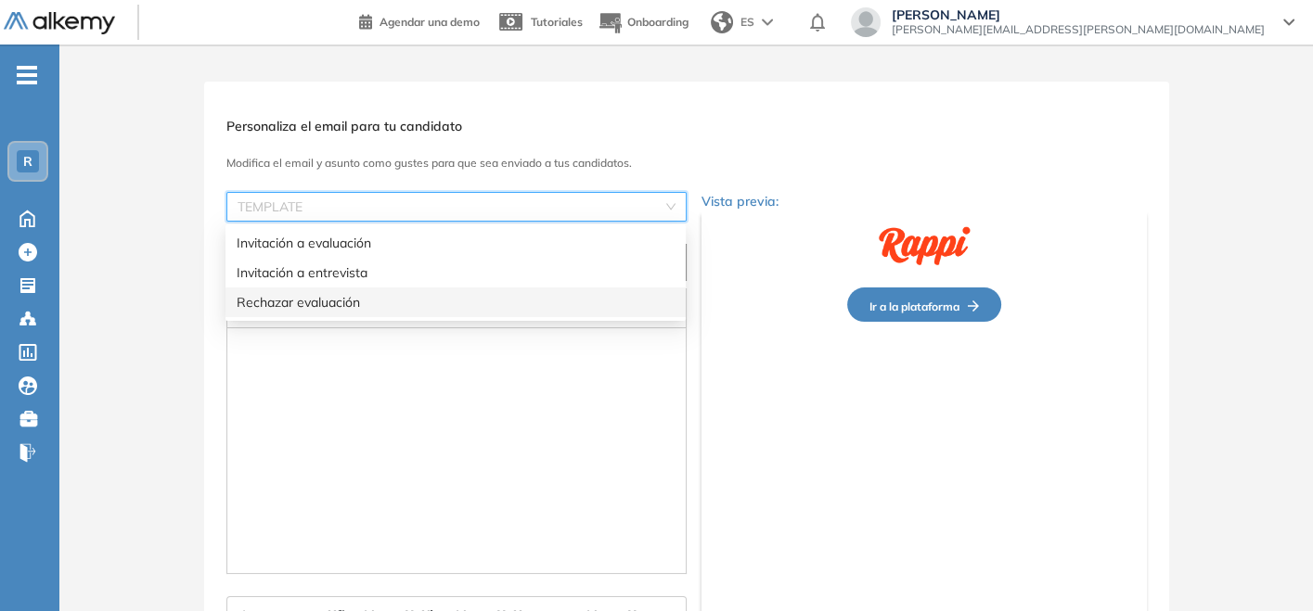
click at [414, 302] on div "Rechazar evaluación" at bounding box center [456, 302] width 438 height 20
type input "**********"
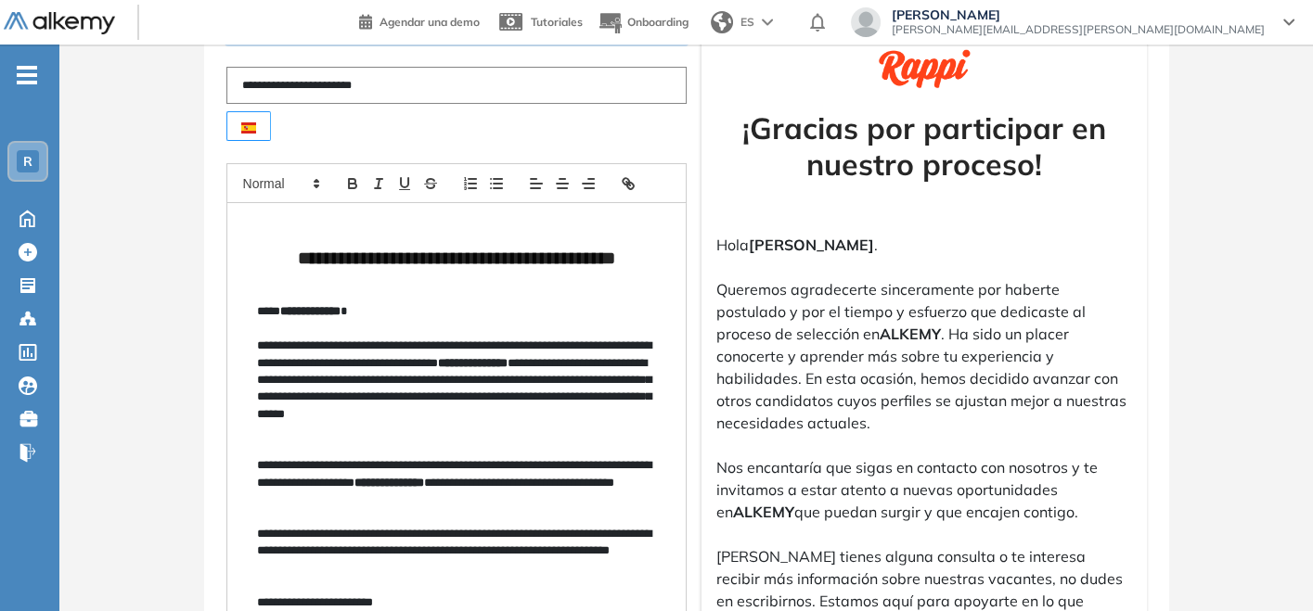
scroll to position [515, 0]
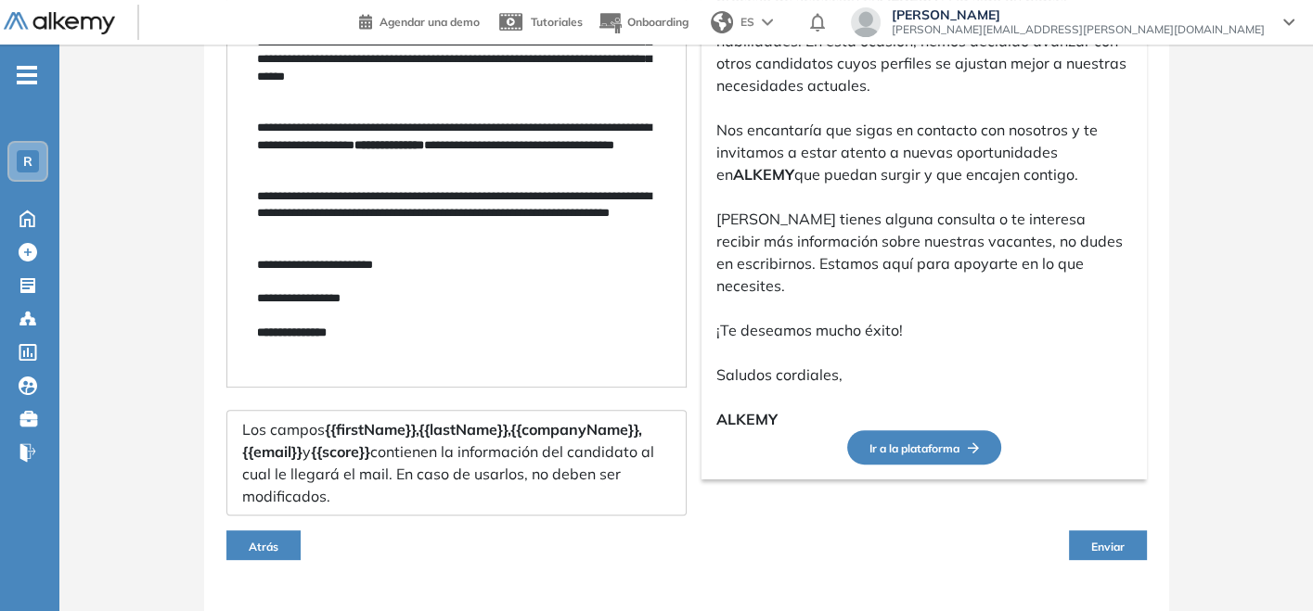
click at [1097, 545] on span "Enviar" at bounding box center [1107, 547] width 33 height 14
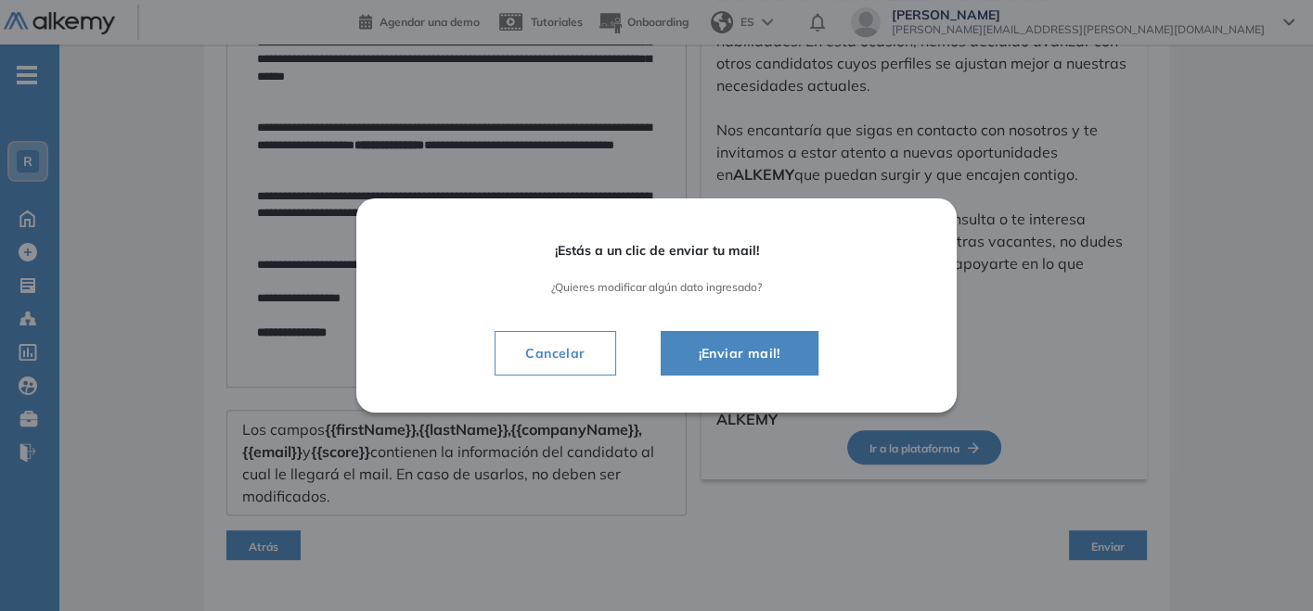
click at [733, 359] on span "¡Enviar mail!" at bounding box center [739, 353] width 111 height 22
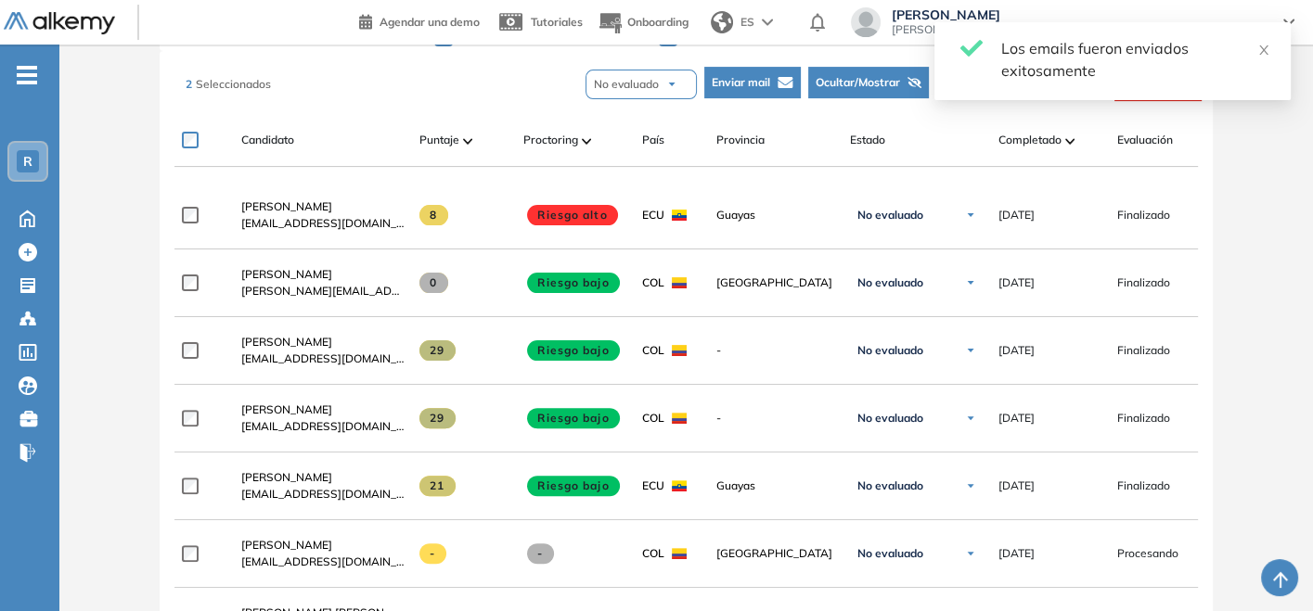
click at [846, 67] on button "Ocultar/Mostrar" at bounding box center [868, 83] width 121 height 32
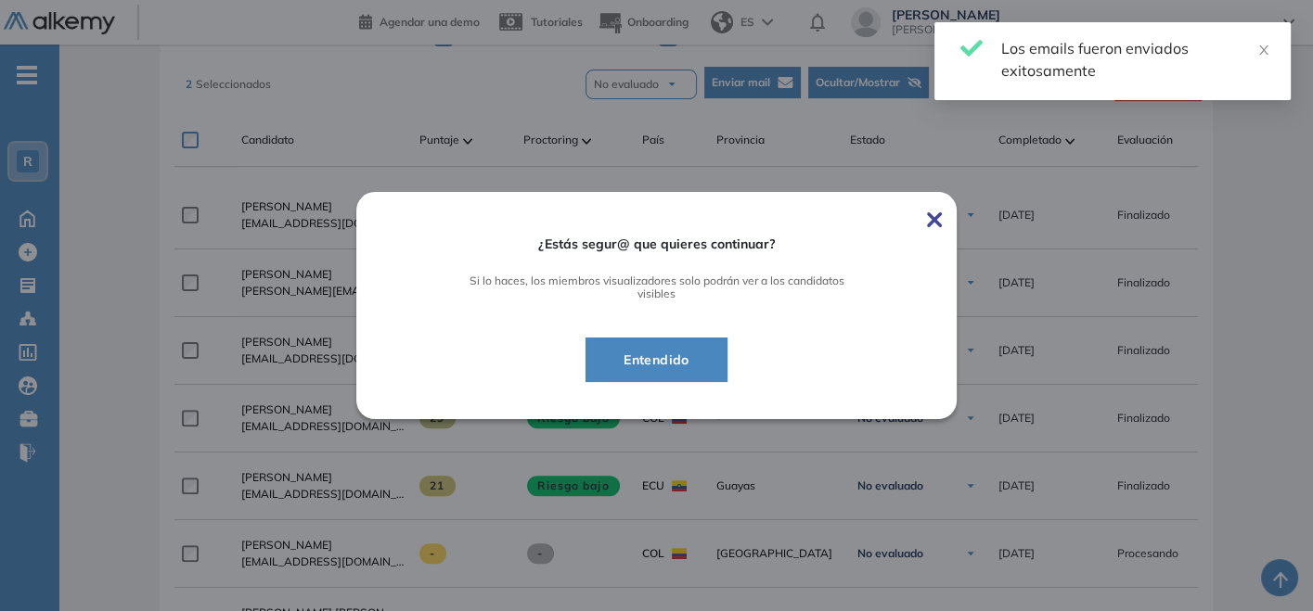
click at [708, 345] on button "Entendido" at bounding box center [656, 360] width 142 height 45
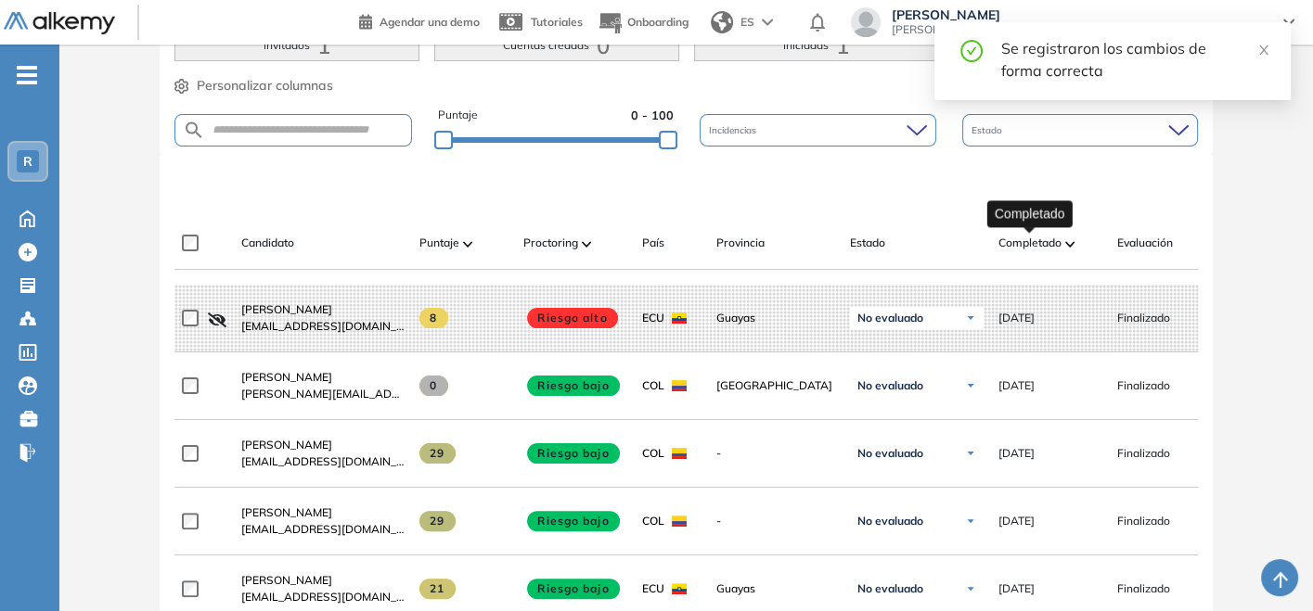
click at [1055, 241] on span "Completado" at bounding box center [1029, 243] width 63 height 17
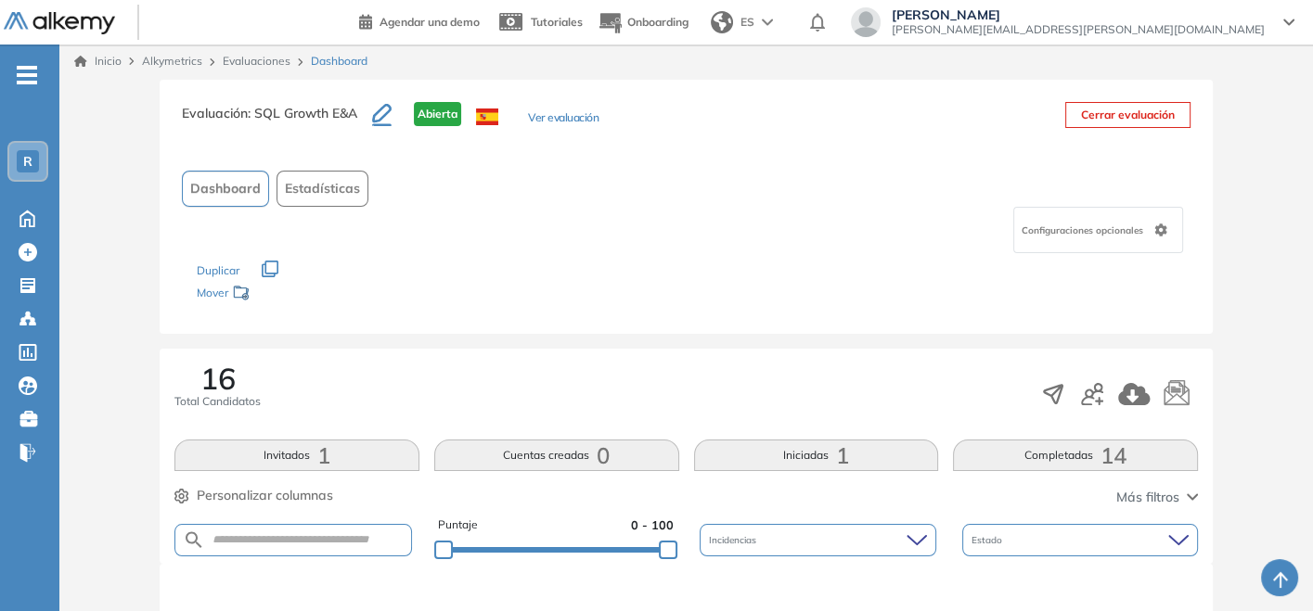
scroll to position [0, 0]
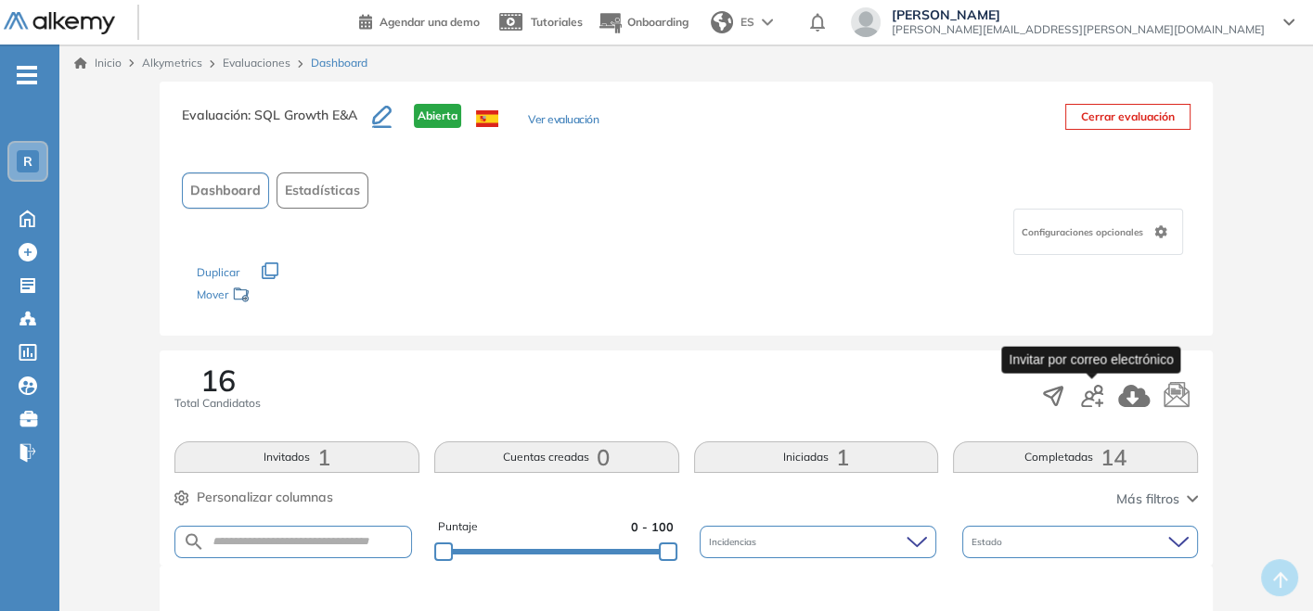
click at [1099, 393] on icon "button" at bounding box center [1092, 396] width 22 height 22
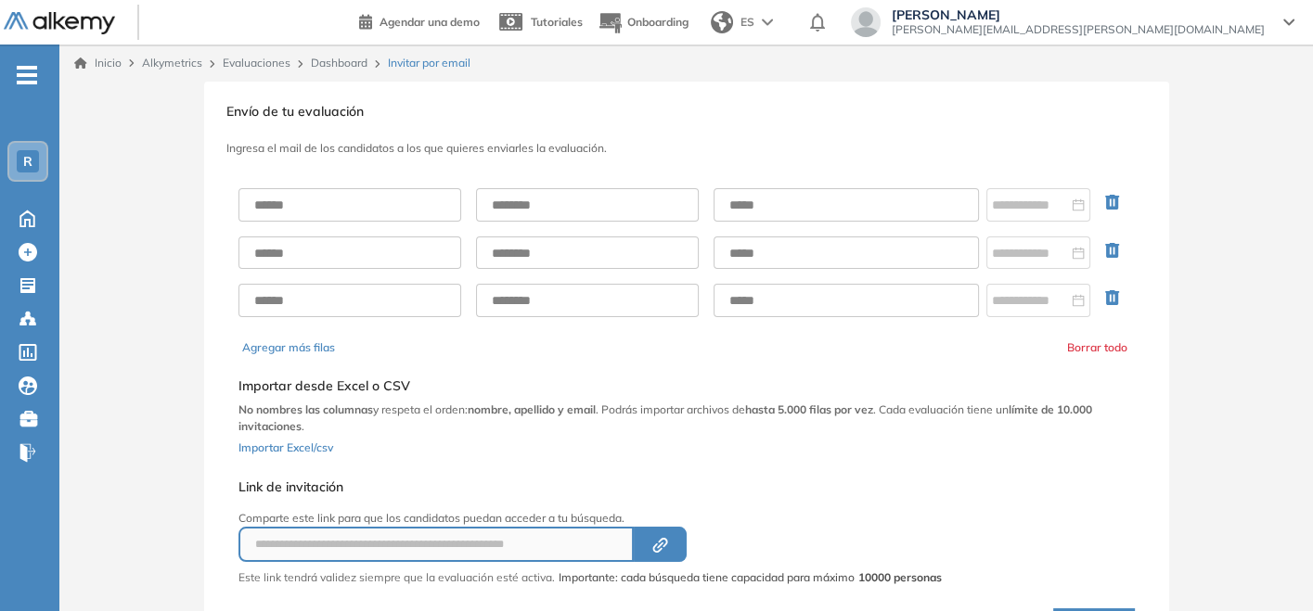
click at [346, 57] on link "Dashboard" at bounding box center [339, 63] width 57 height 14
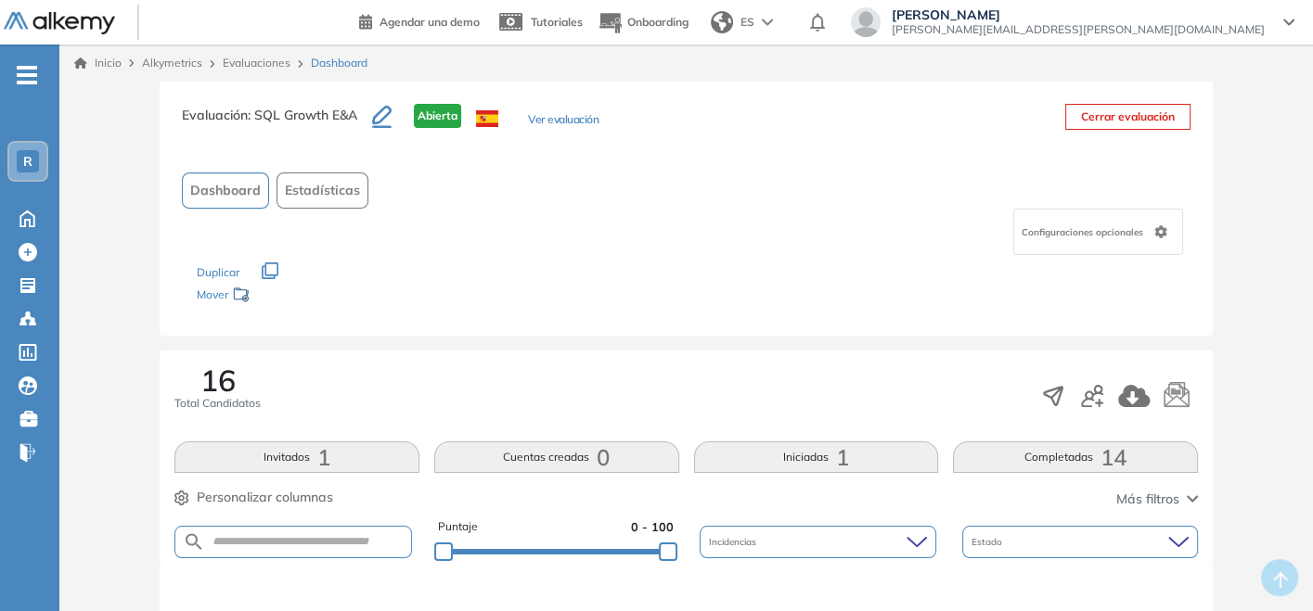
click at [279, 66] on link "Evaluaciones" at bounding box center [257, 63] width 68 height 14
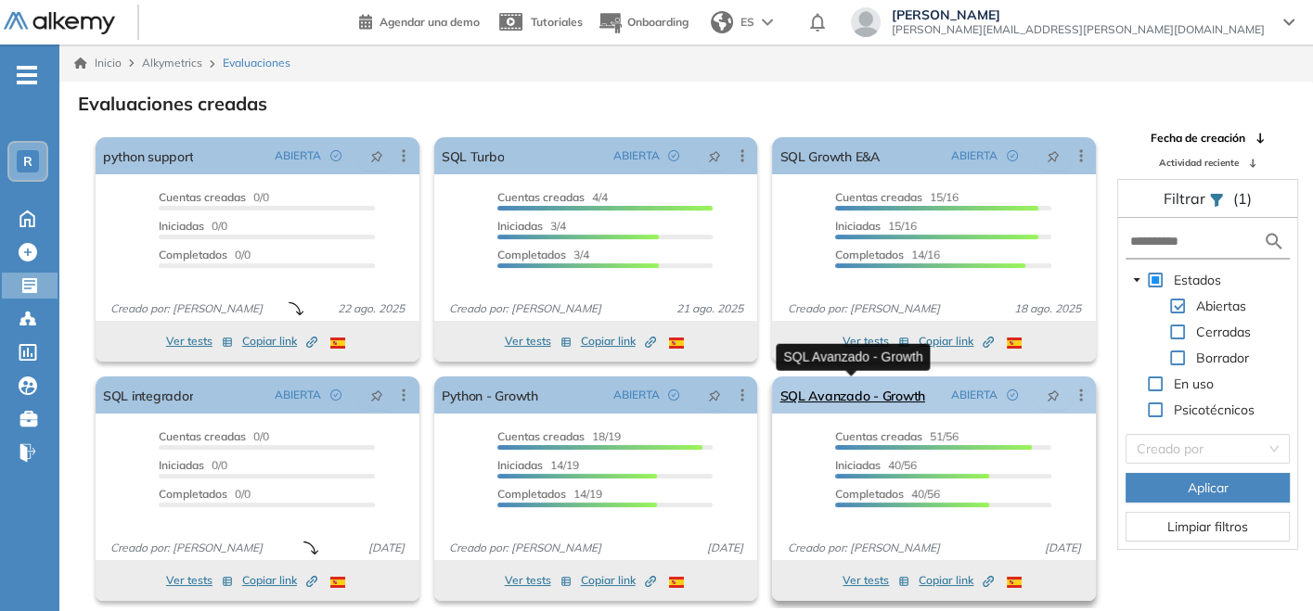
click at [816, 393] on link "SQL Avanzado - Growth" at bounding box center [851, 395] width 145 height 37
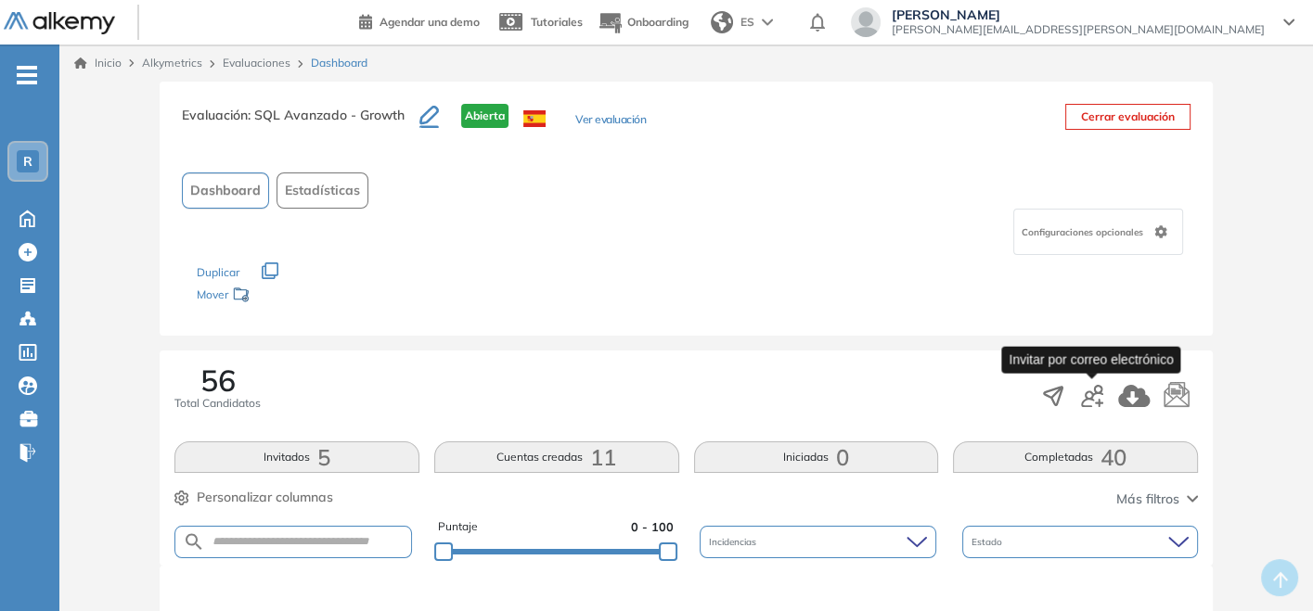
click at [1093, 401] on icon "button" at bounding box center [1092, 396] width 22 height 22
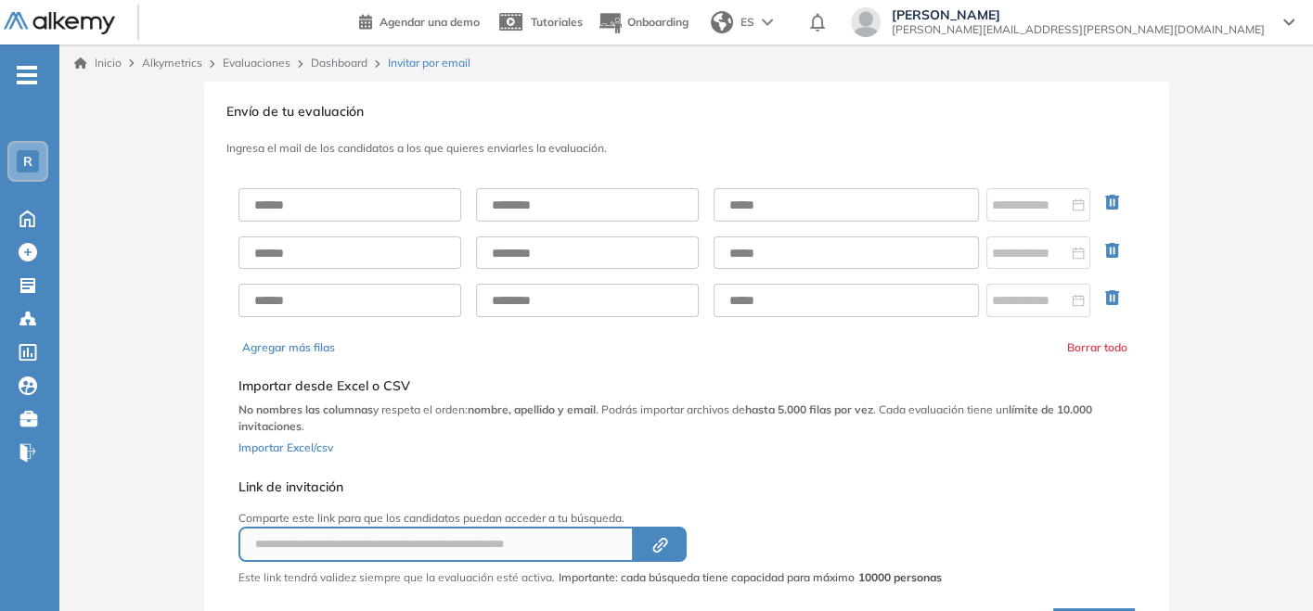
click at [337, 57] on link "Dashboard" at bounding box center [339, 63] width 57 height 14
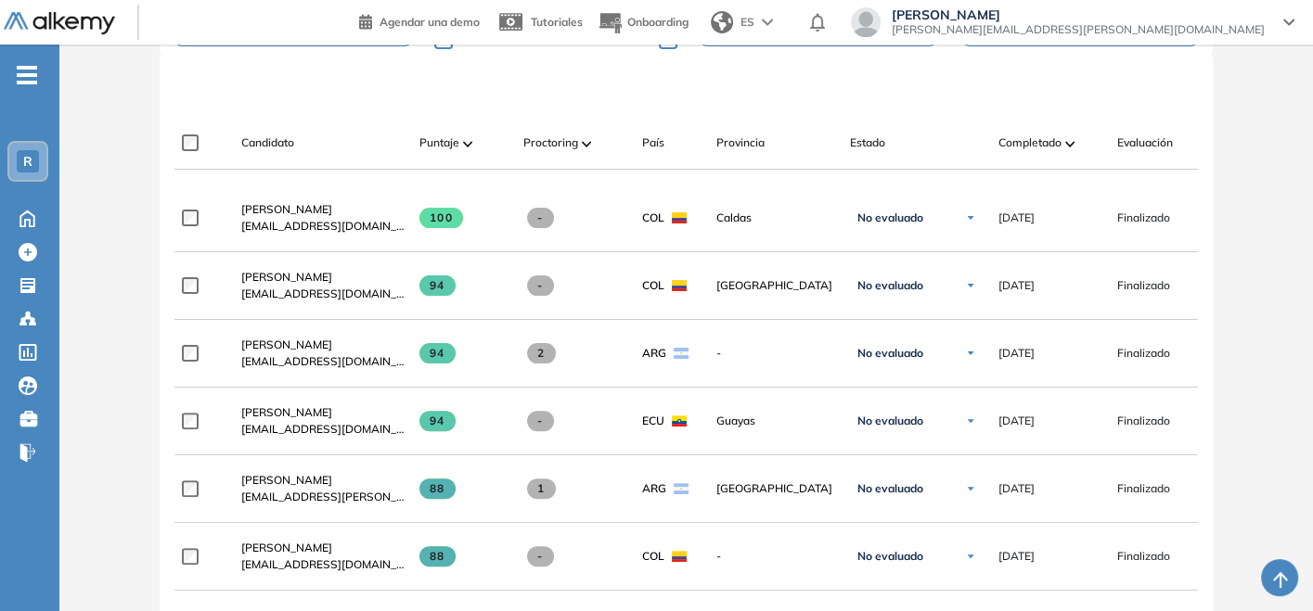
scroll to position [515, 0]
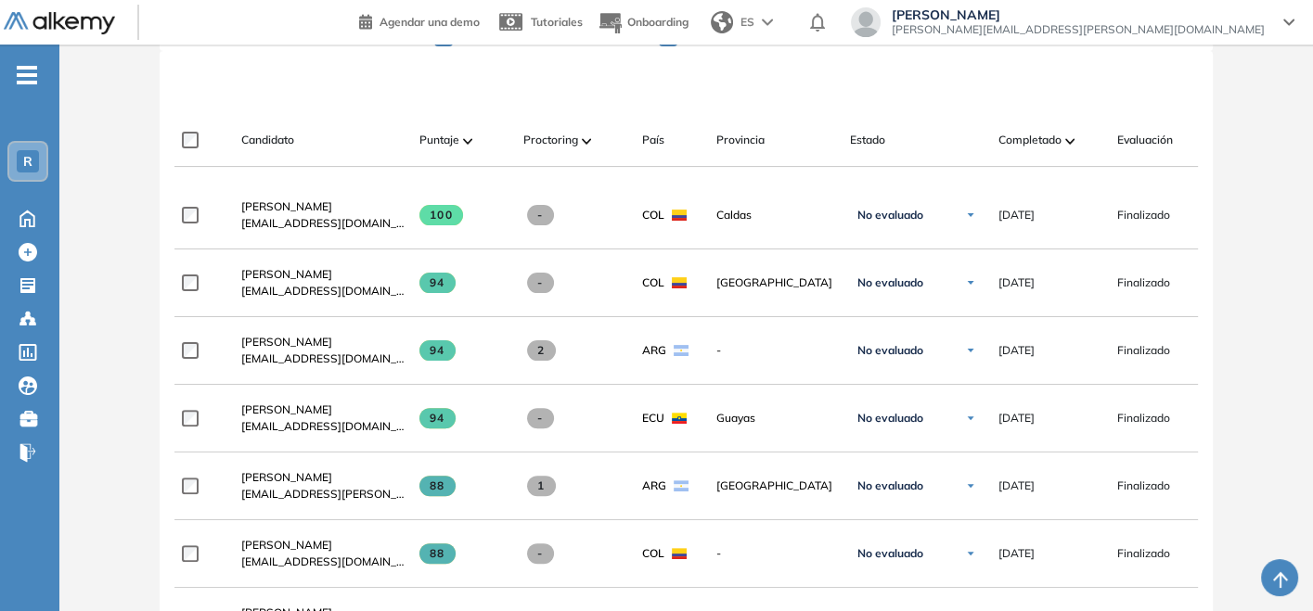
click at [1068, 147] on span at bounding box center [1069, 140] width 9 height 19
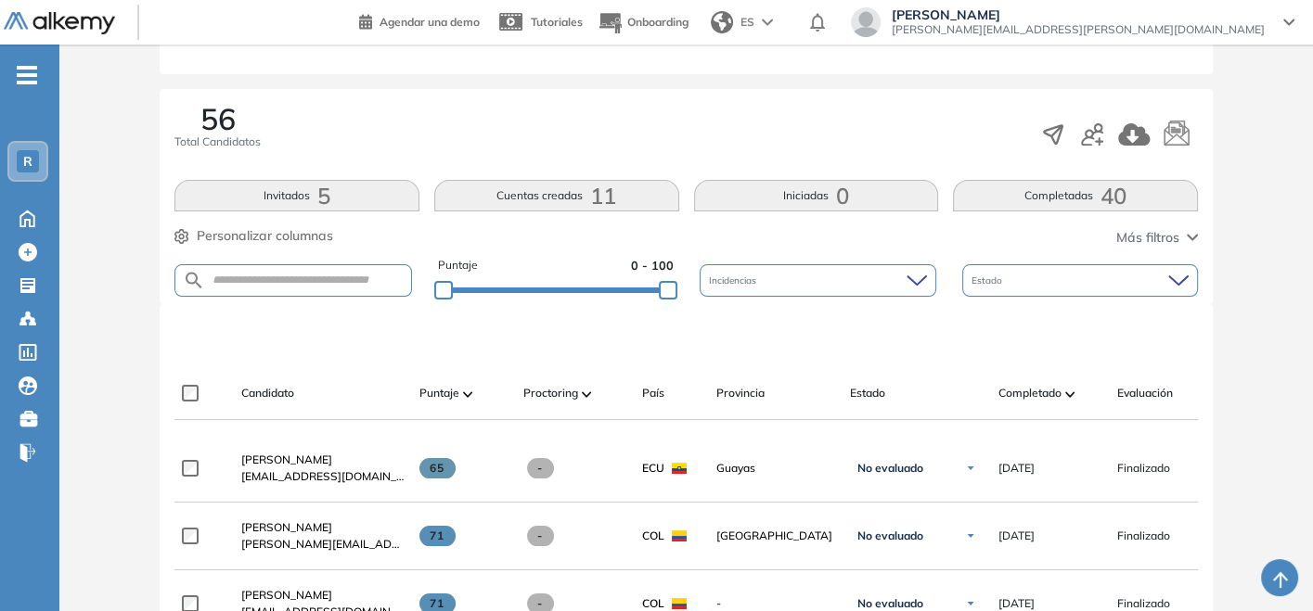
scroll to position [206, 0]
